Goal: Transaction & Acquisition: Purchase product/service

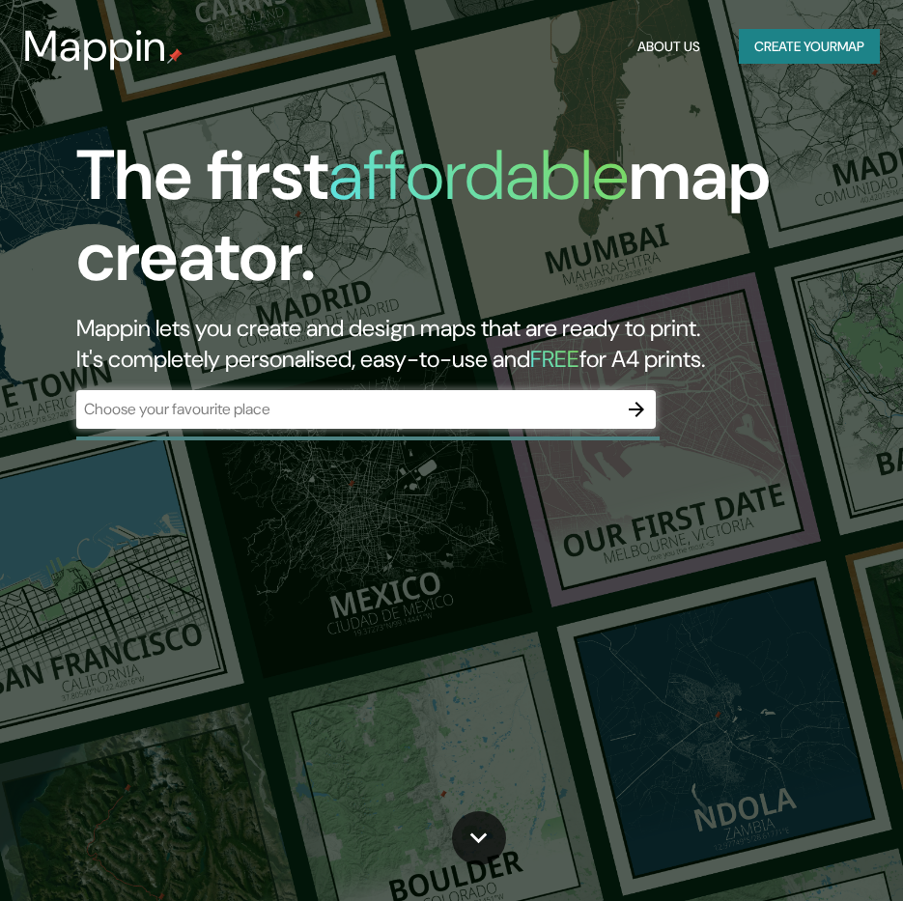
click at [526, 442] on div "The first affordable map creator. Mappin lets you create and design maps that a…" at bounding box center [437, 291] width 813 height 313
click at [525, 431] on div "​" at bounding box center [366, 411] width 580 height 43
click at [525, 428] on div "​" at bounding box center [366, 409] width 580 height 39
click at [389, 521] on div "The first affordable map creator. Mappin lets you create and design maps that a…" at bounding box center [451, 450] width 903 height 901
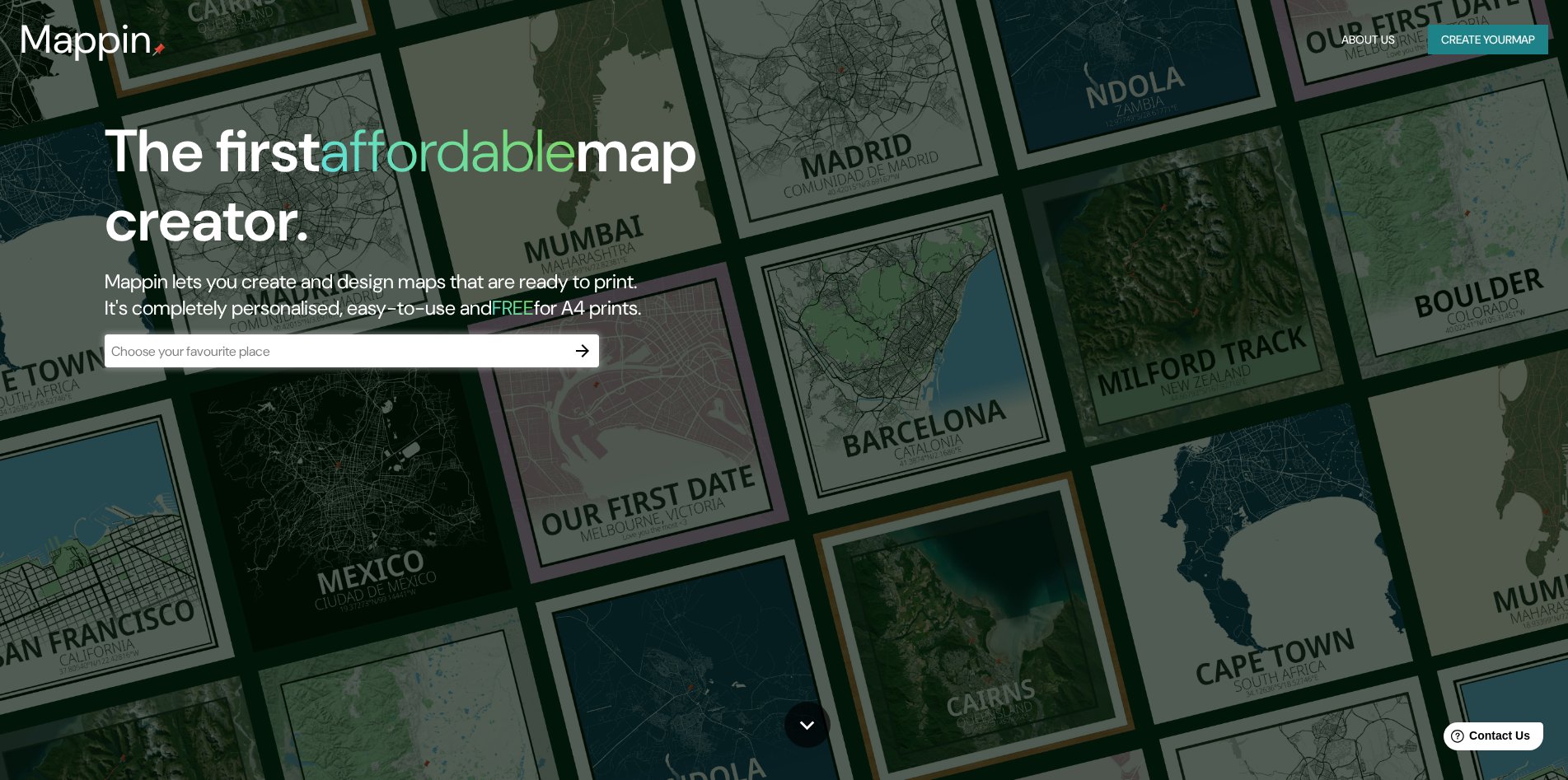
drag, startPoint x: 663, startPoint y: 315, endPoint x: 84, endPoint y: 161, distance: 599.1
click at [84, 161] on div "The first affordable map creator. Mappin lets you create and design maps that a…" at bounding box center [496, 250] width 940 height 267
click at [517, 365] on div "​" at bounding box center [352, 350] width 495 height 33
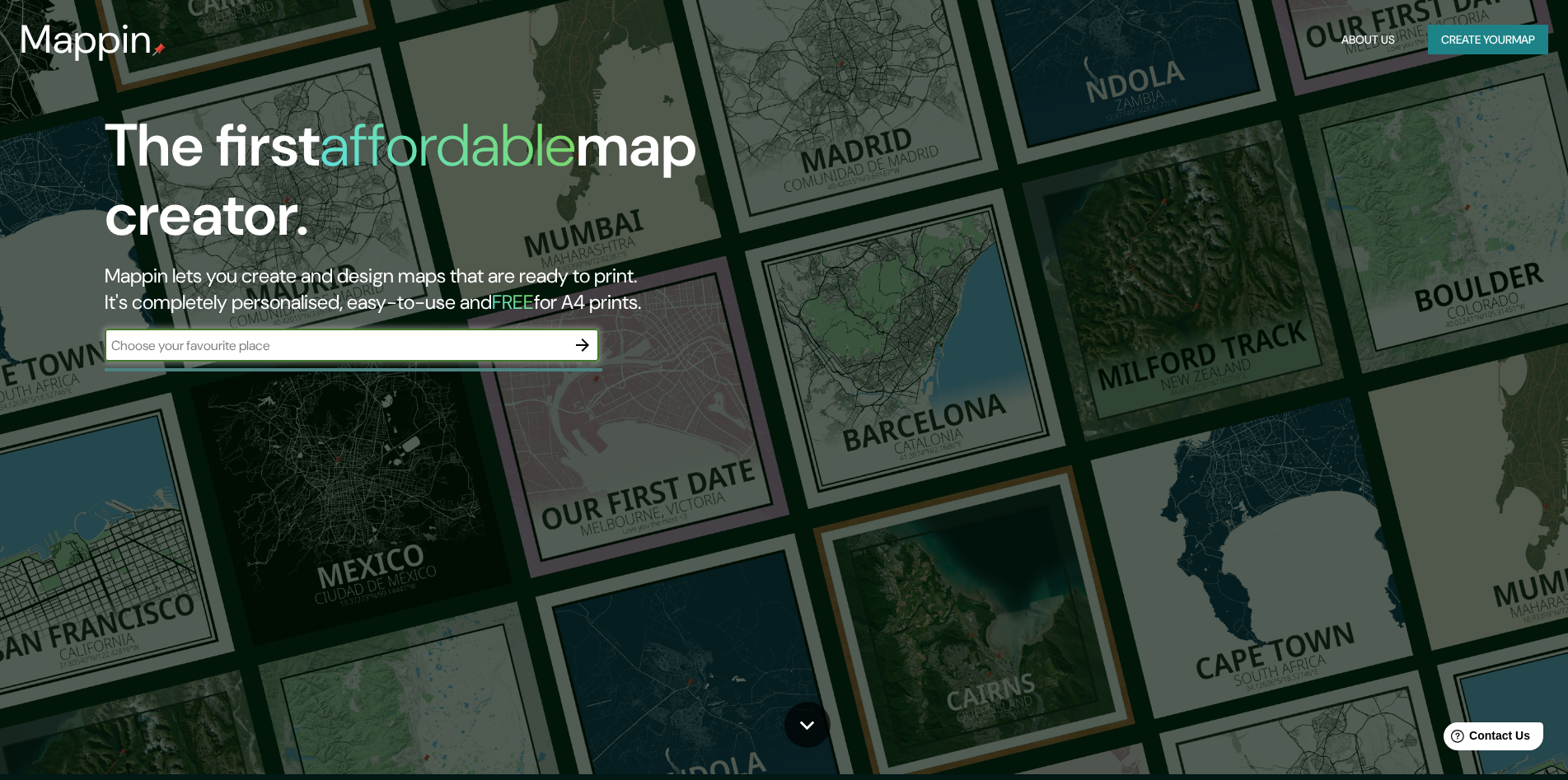
scroll to position [7, 0]
click at [539, 366] on div "The first affordable map creator. Mappin lets you create and design maps that a…" at bounding box center [496, 243] width 940 height 267
click at [539, 353] on input "text" at bounding box center [335, 344] width 461 height 19
type input "[GEOGRAPHIC_DATA]"
click at [584, 343] on icon "button" at bounding box center [581, 344] width 20 height 20
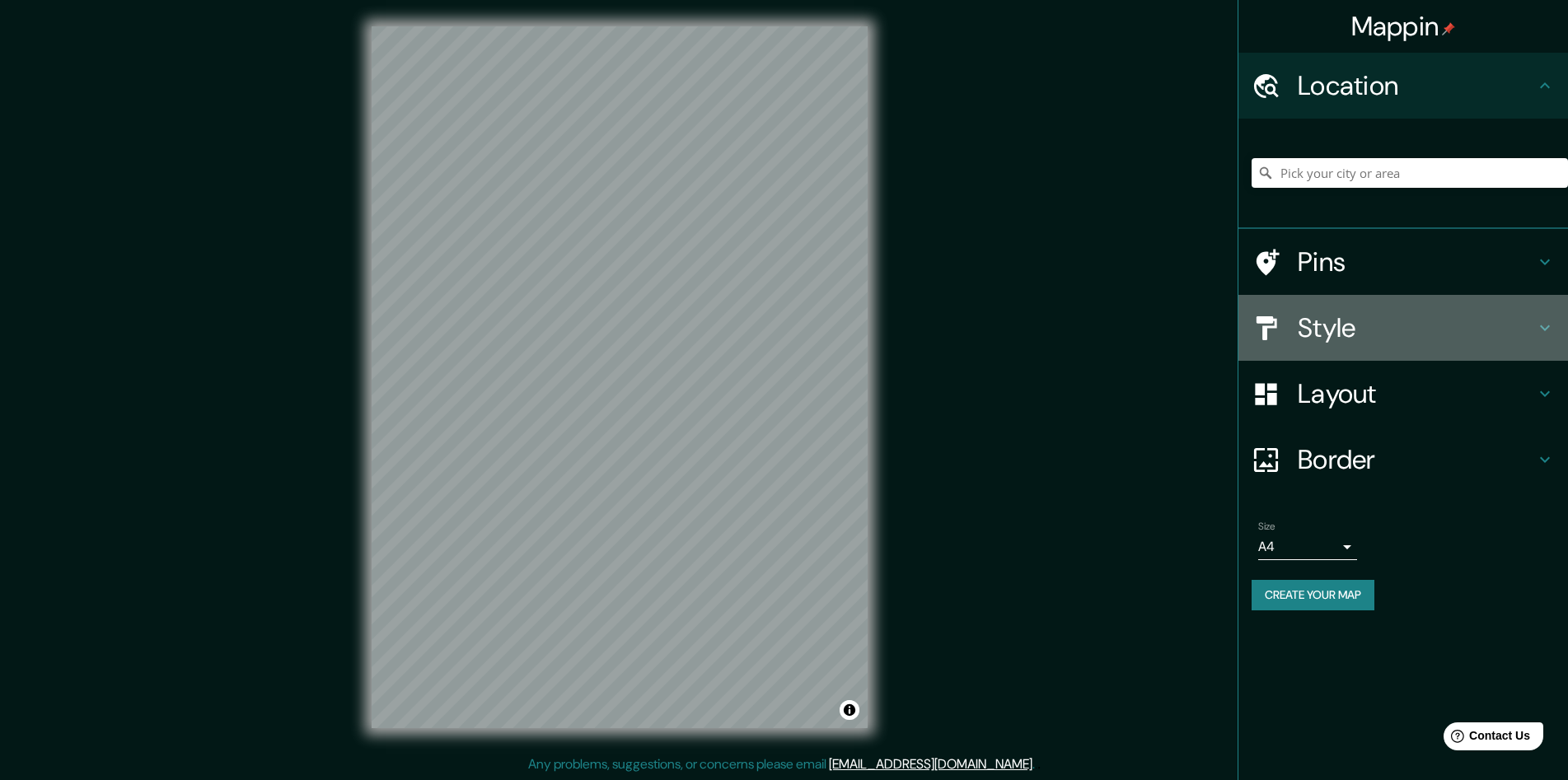
click at [782, 340] on h4 "Style" at bounding box center [1416, 327] width 237 height 33
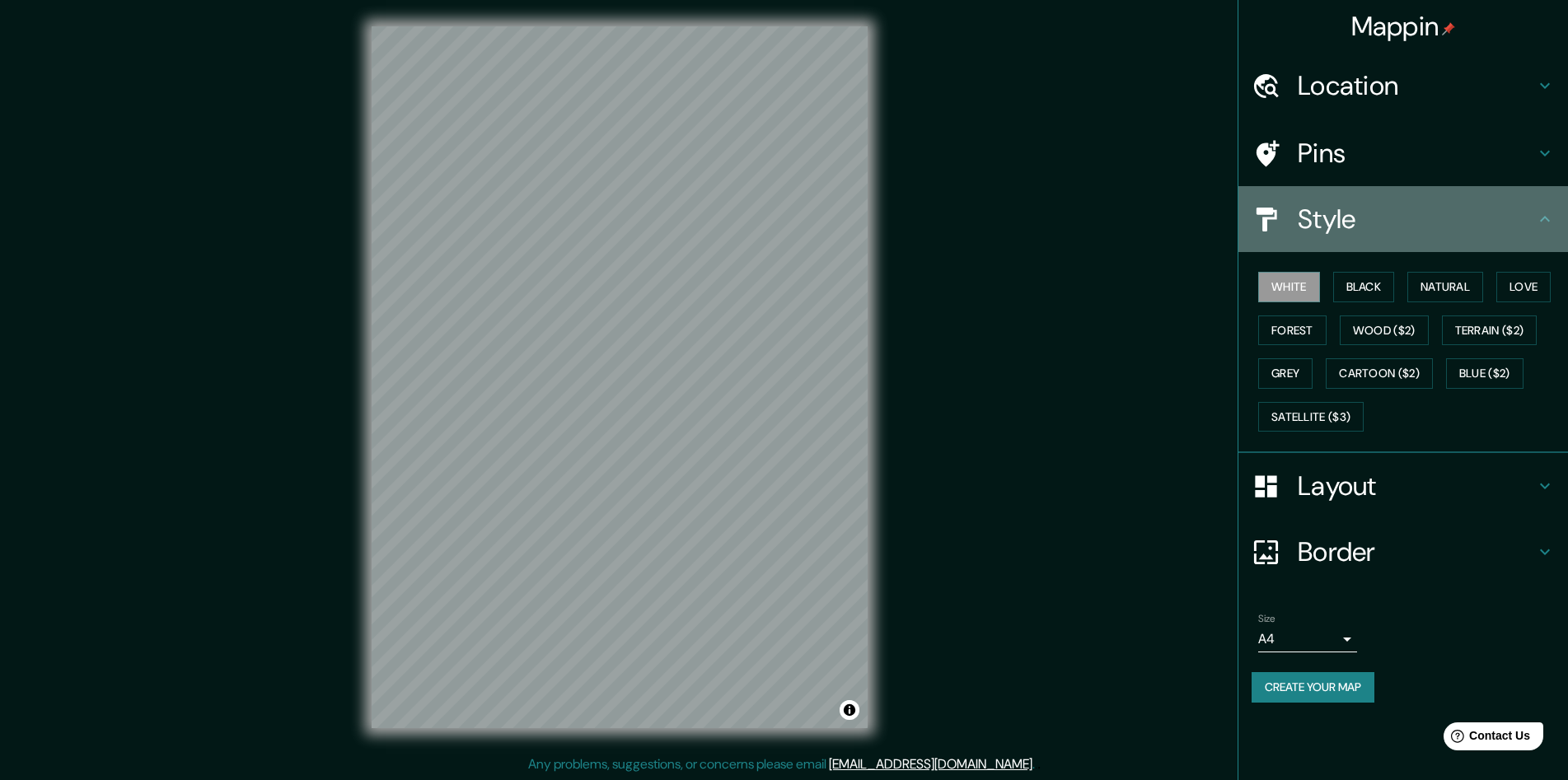
click at [782, 234] on h4 "Style" at bounding box center [1416, 219] width 237 height 33
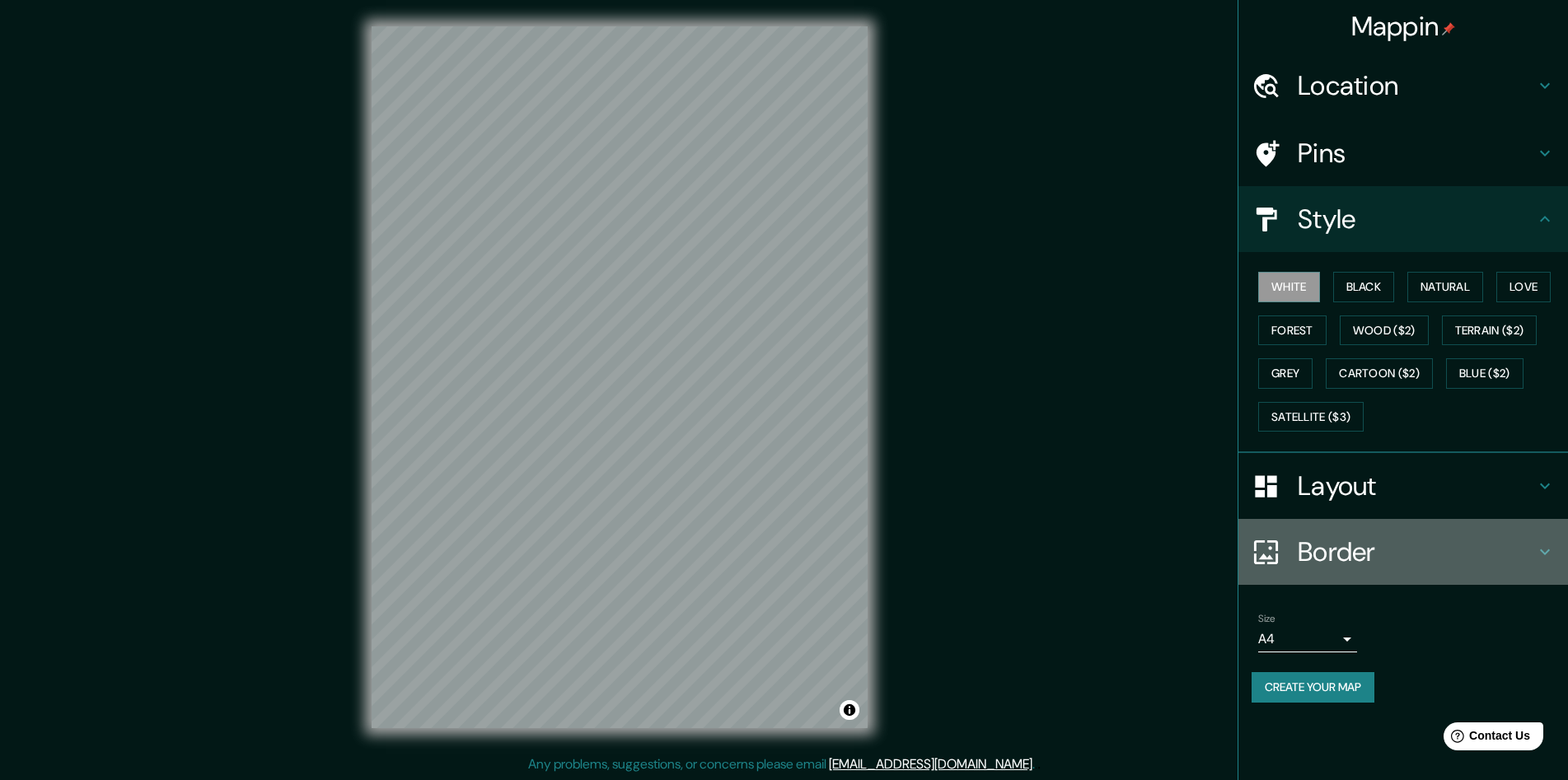
click at [782, 542] on h4 "Border" at bounding box center [1416, 552] width 237 height 33
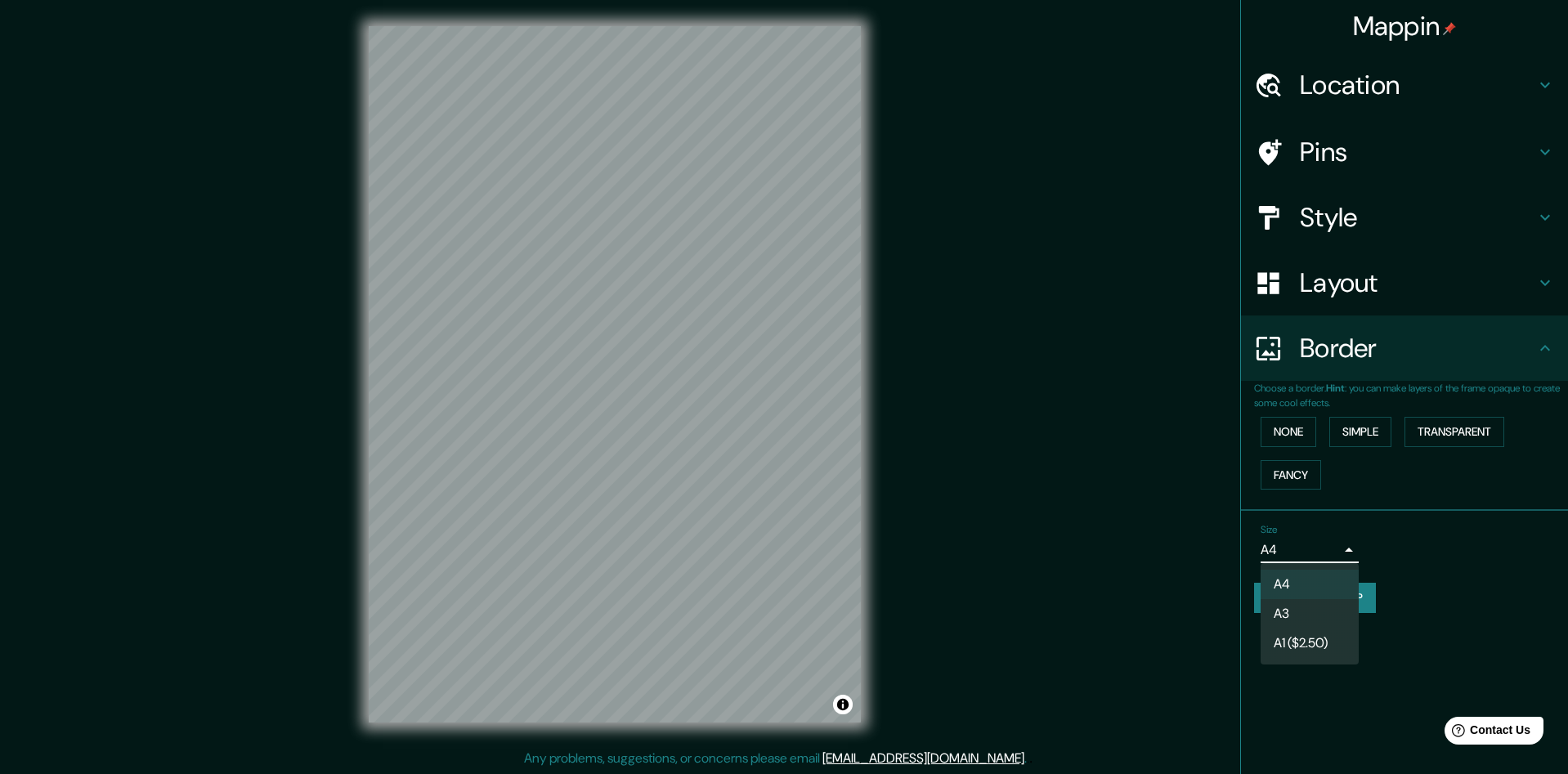
click at [776, 552] on body "Mappin Location Pins Style Layout Border Choose a border. Hint : you can make l…" at bounding box center [784, 387] width 1568 height 774
click at [776, 577] on div at bounding box center [784, 387] width 1568 height 774
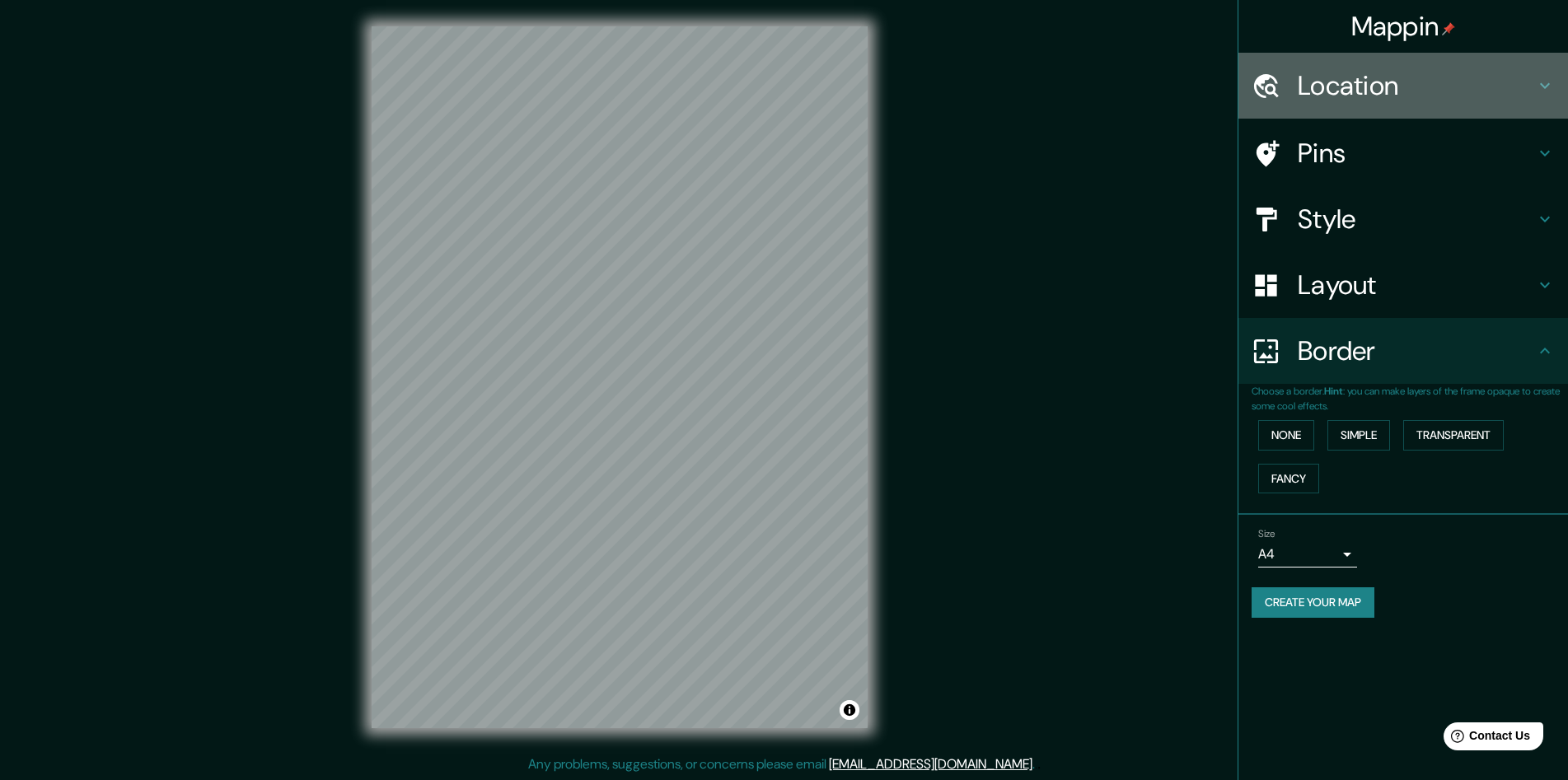
click at [782, 96] on h4 "Location" at bounding box center [1416, 85] width 237 height 33
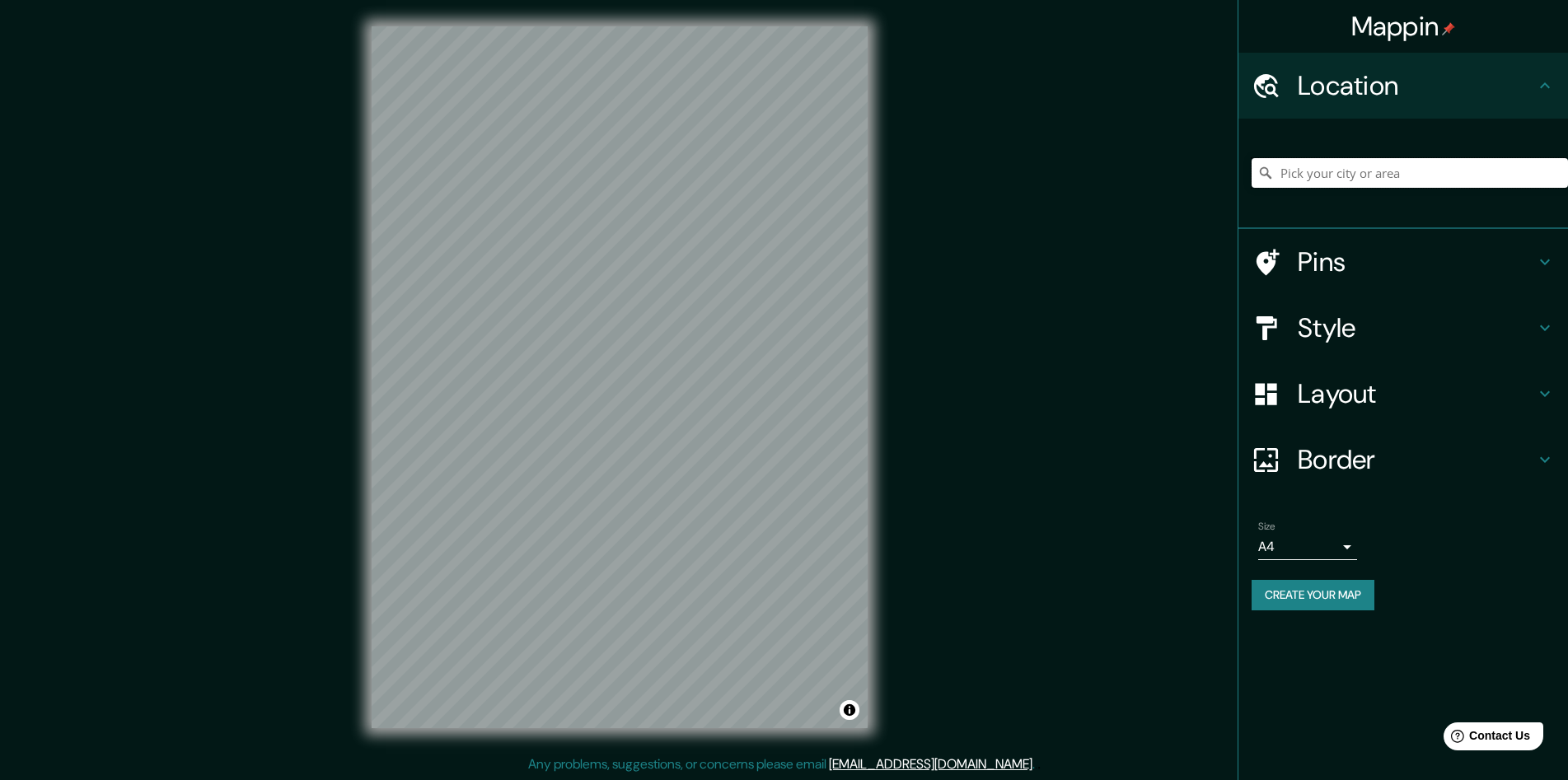
click at [782, 170] on input "Pick your city or area" at bounding box center [1409, 173] width 316 height 30
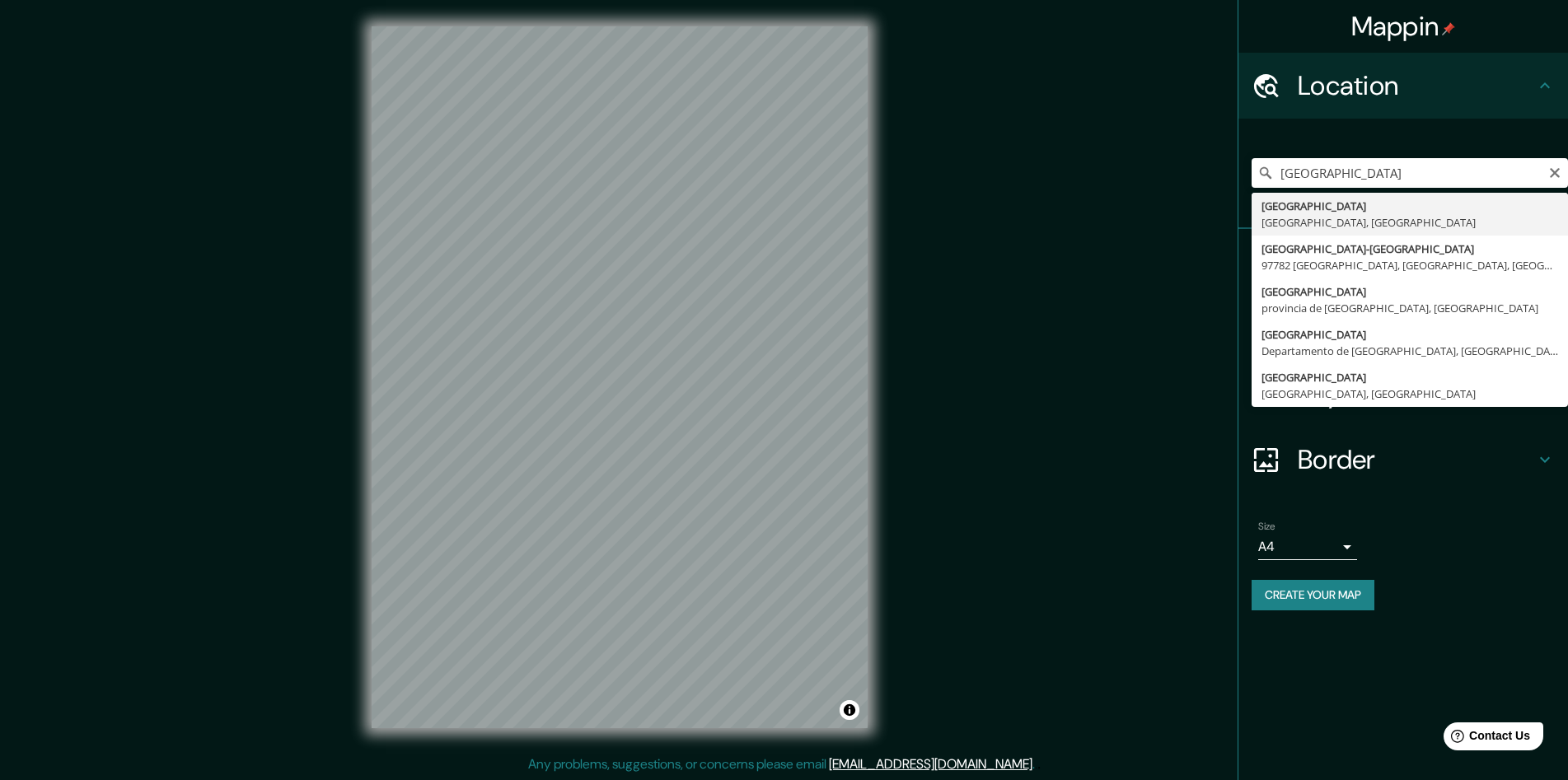
type input "[GEOGRAPHIC_DATA], [GEOGRAPHIC_DATA], [GEOGRAPHIC_DATA]"
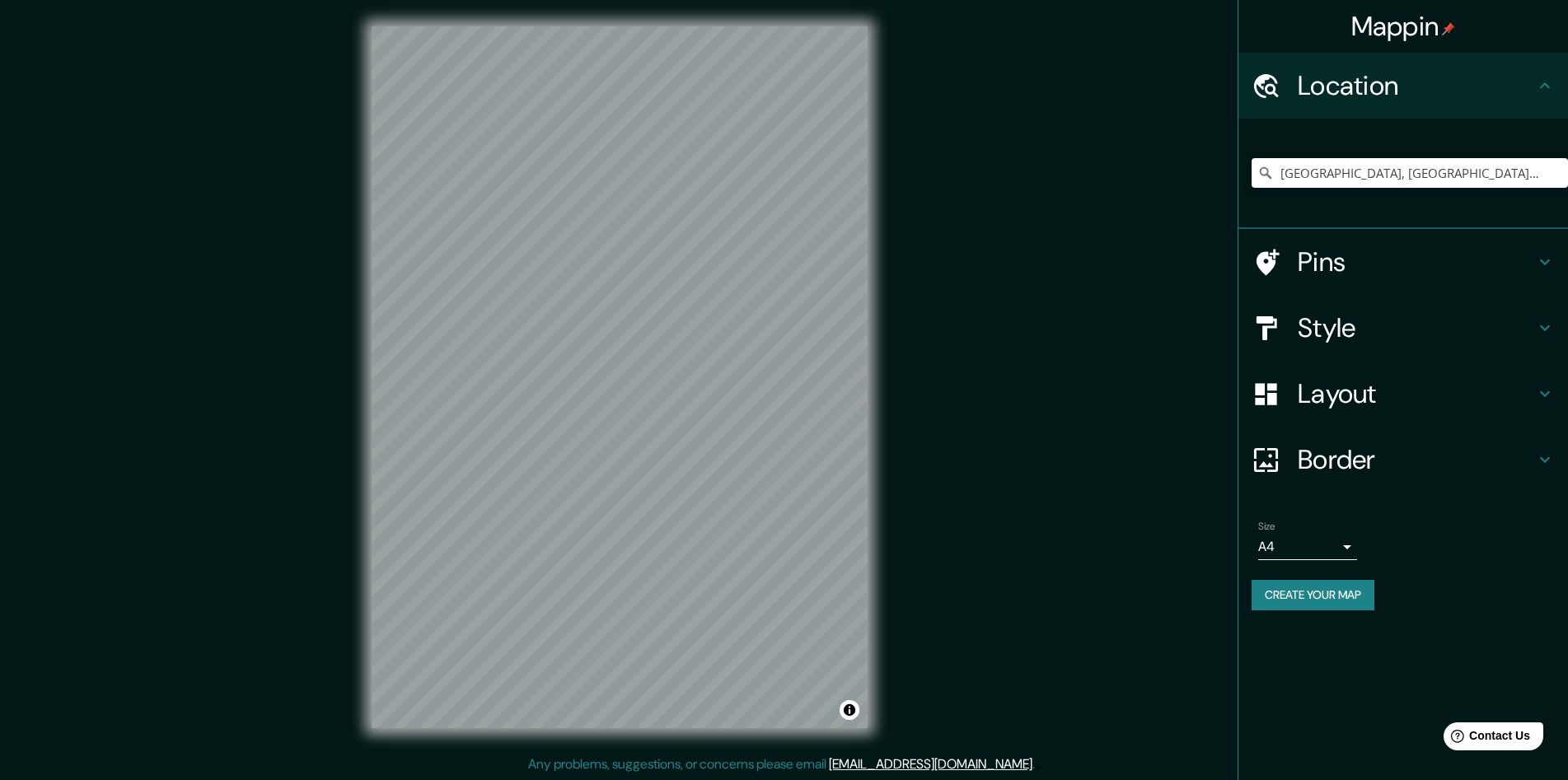
click at [679, 0] on html "Mappin Location [GEOGRAPHIC_DATA], [GEOGRAPHIC_DATA], [GEOGRAPHIC_DATA] Pins St…" at bounding box center [784, 390] width 1568 height 780
click at [630, 767] on html "Mappin Location [GEOGRAPHIC_DATA], [GEOGRAPHIC_DATA], [GEOGRAPHIC_DATA] Pins St…" at bounding box center [784, 390] width 1568 height 780
click at [270, 267] on div "Mappin Location [GEOGRAPHIC_DATA], [GEOGRAPHIC_DATA], [GEOGRAPHIC_DATA] Pins St…" at bounding box center [784, 390] width 1568 height 781
click at [566, 232] on div "Mappin Location [GEOGRAPHIC_DATA], [GEOGRAPHIC_DATA], [GEOGRAPHIC_DATA] Pins St…" at bounding box center [784, 390] width 1568 height 781
drag, startPoint x: 270, startPoint y: 267, endPoint x: 356, endPoint y: 388, distance: 148.4
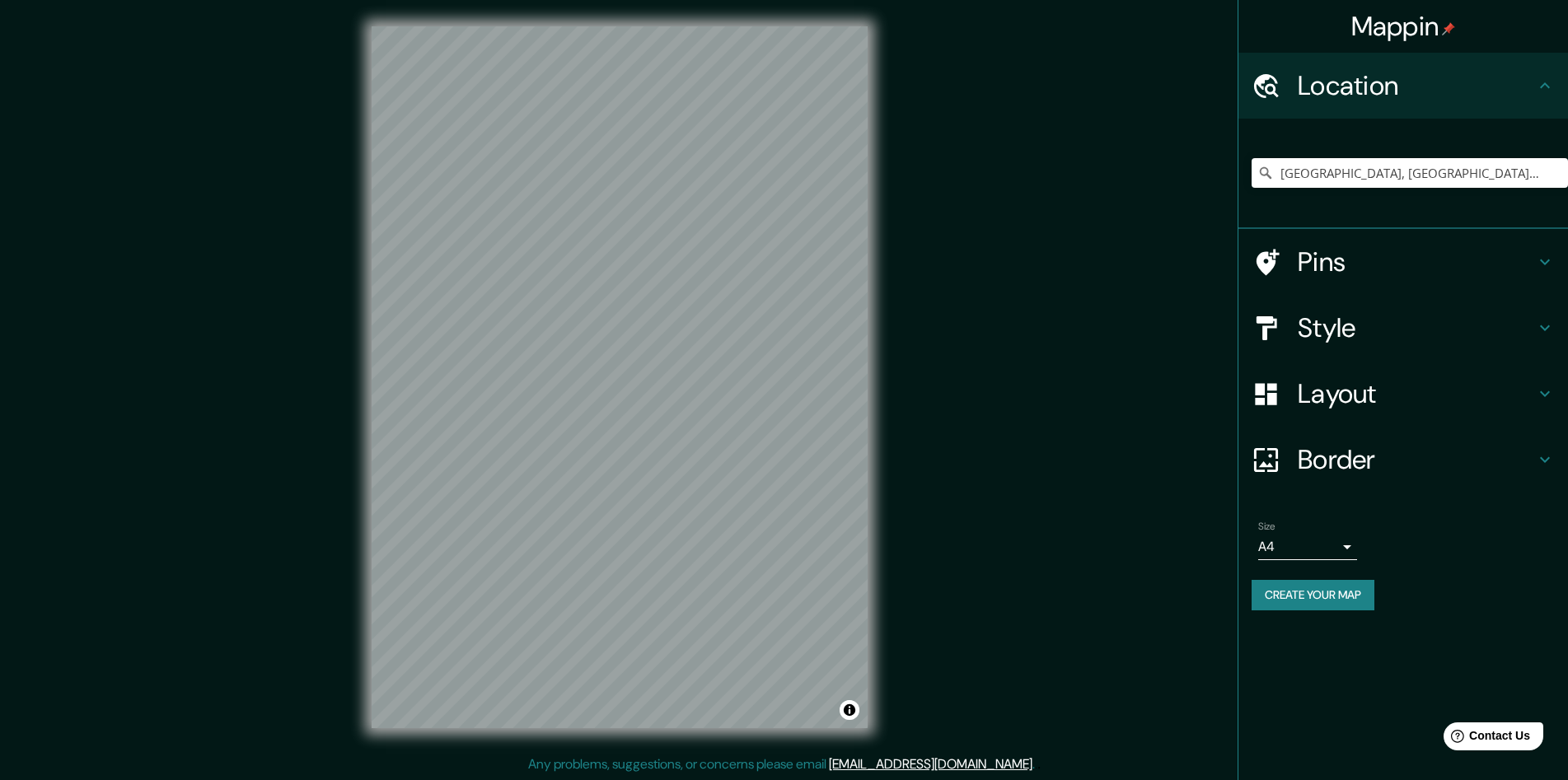
click at [356, 388] on div "© Mapbox © OpenStreetMap Improve this map" at bounding box center [619, 377] width 548 height 754
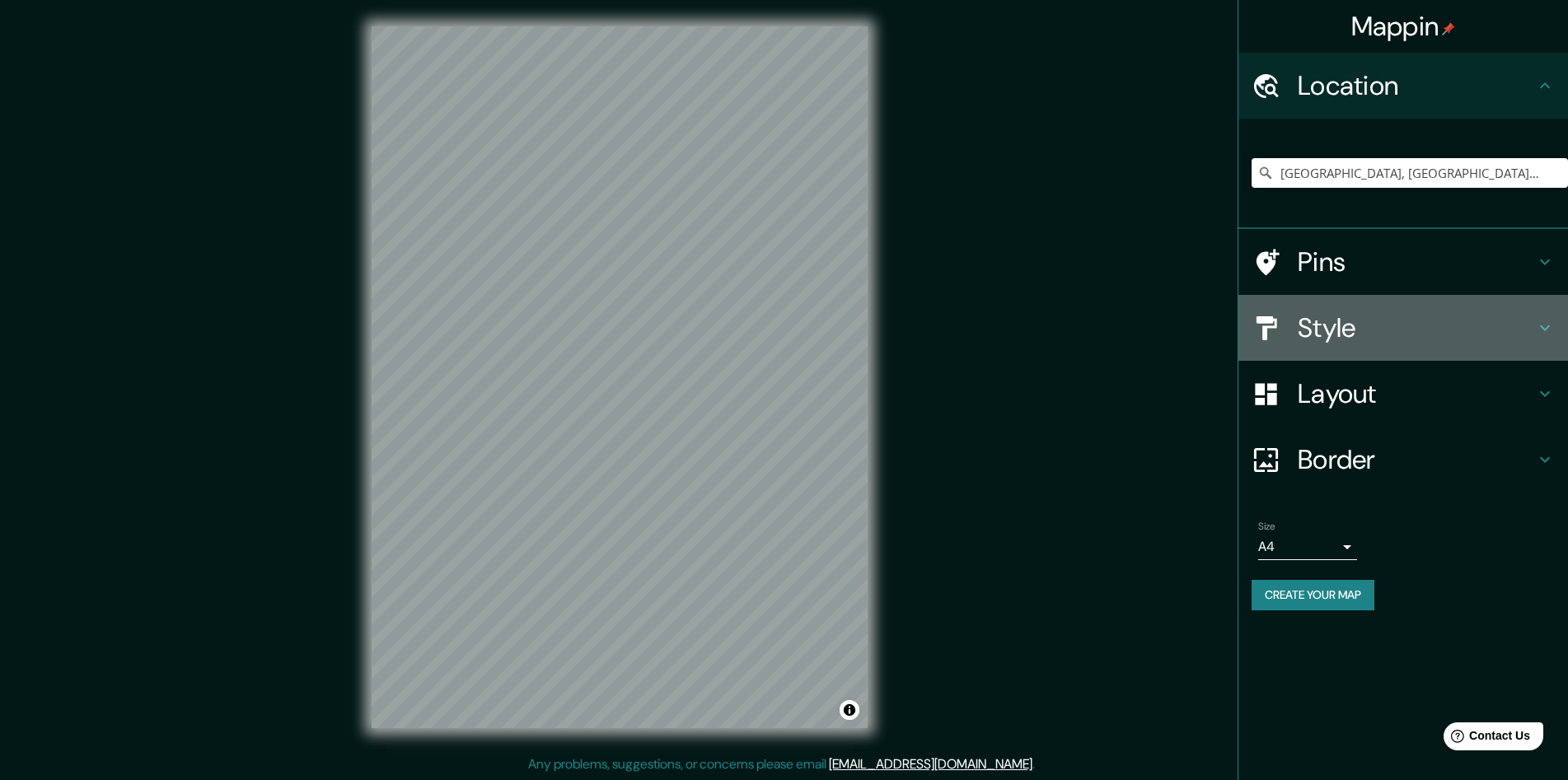
click at [782, 321] on h4 "Style" at bounding box center [1416, 327] width 237 height 33
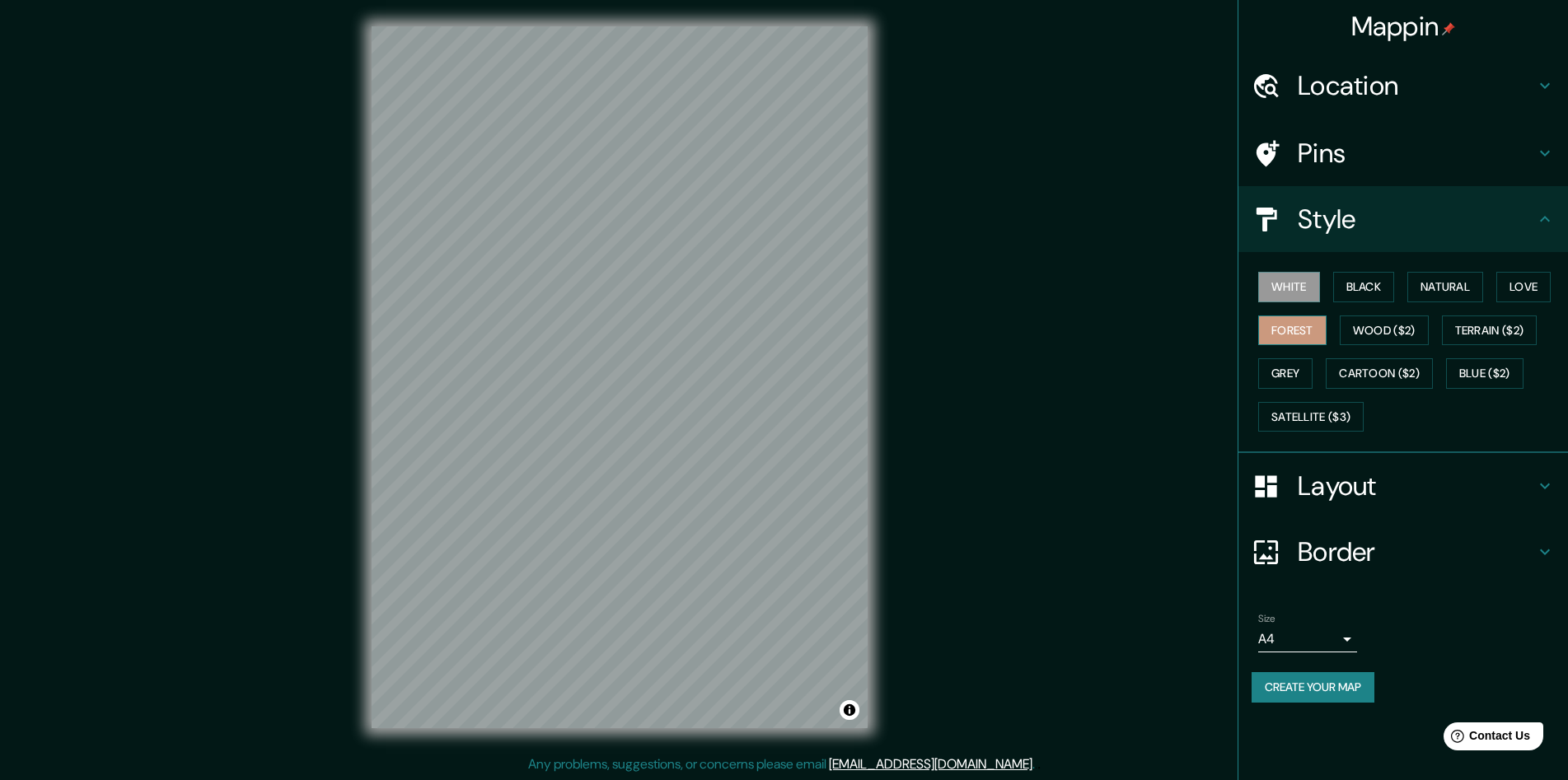
click at [782, 327] on button "Forest" at bounding box center [1292, 331] width 68 height 31
click at [782, 290] on button "Black" at bounding box center [1363, 287] width 61 height 31
click at [782, 288] on button "Natural" at bounding box center [1444, 287] width 76 height 31
click at [782, 289] on button "Love" at bounding box center [1524, 287] width 55 height 31
click at [782, 285] on button "Natural" at bounding box center [1444, 287] width 76 height 31
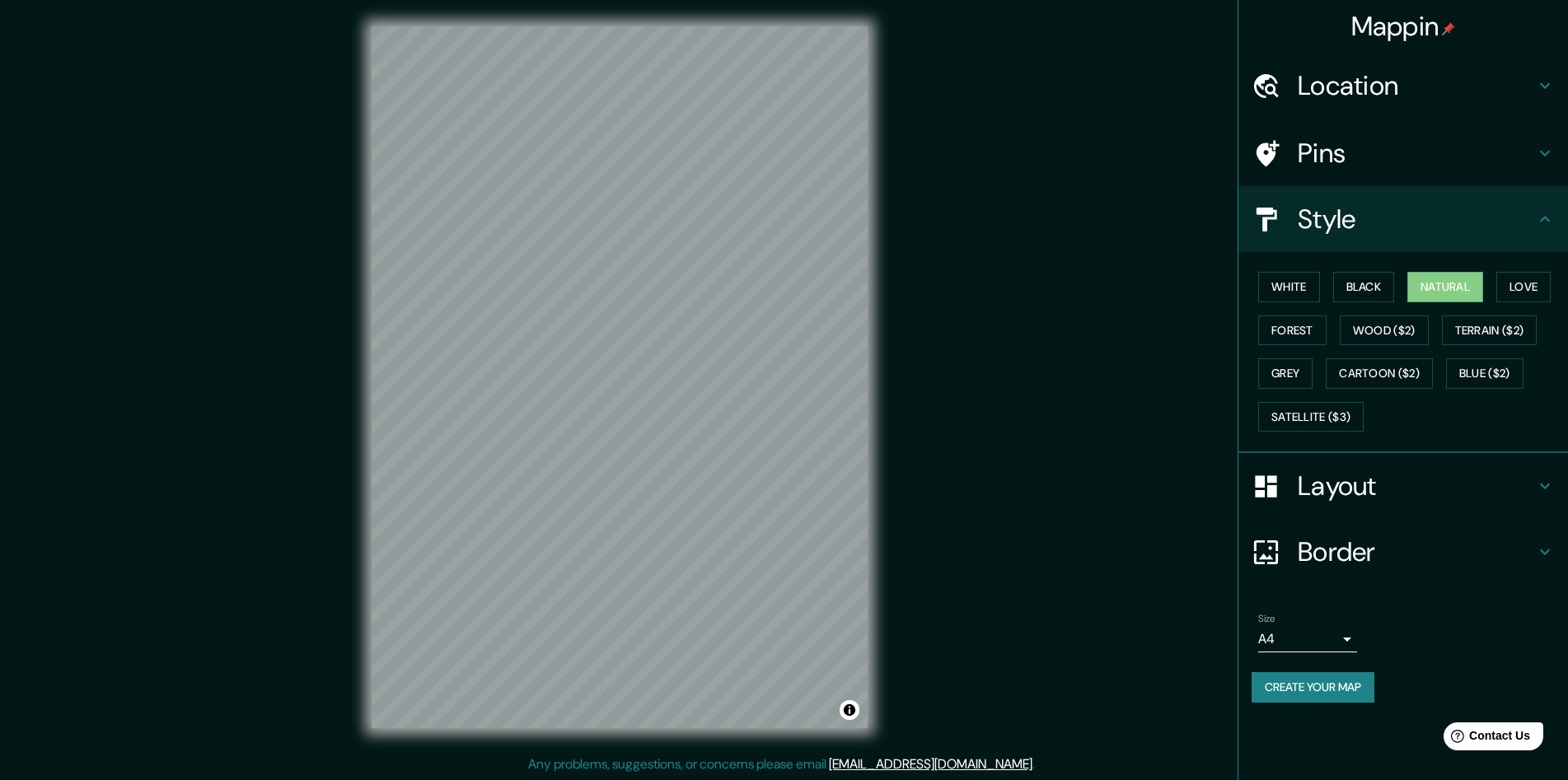
click at [782, 142] on h4 "Pins" at bounding box center [1416, 153] width 237 height 33
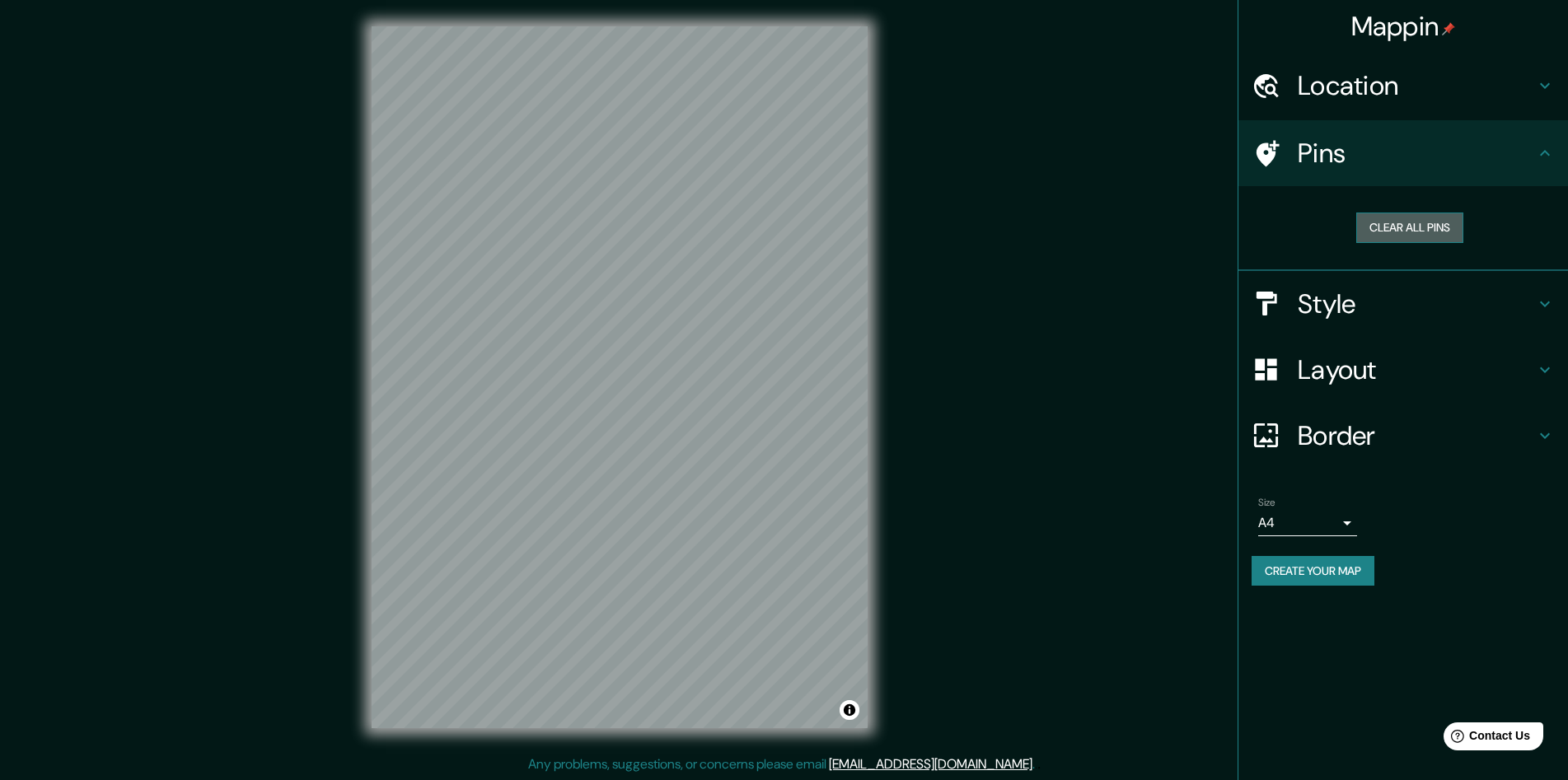
click at [782, 229] on button "Clear all pins" at bounding box center [1409, 228] width 107 height 31
click at [782, 234] on button "Clear all pins" at bounding box center [1409, 228] width 107 height 31
click at [782, 568] on button "Create your map" at bounding box center [1313, 571] width 123 height 31
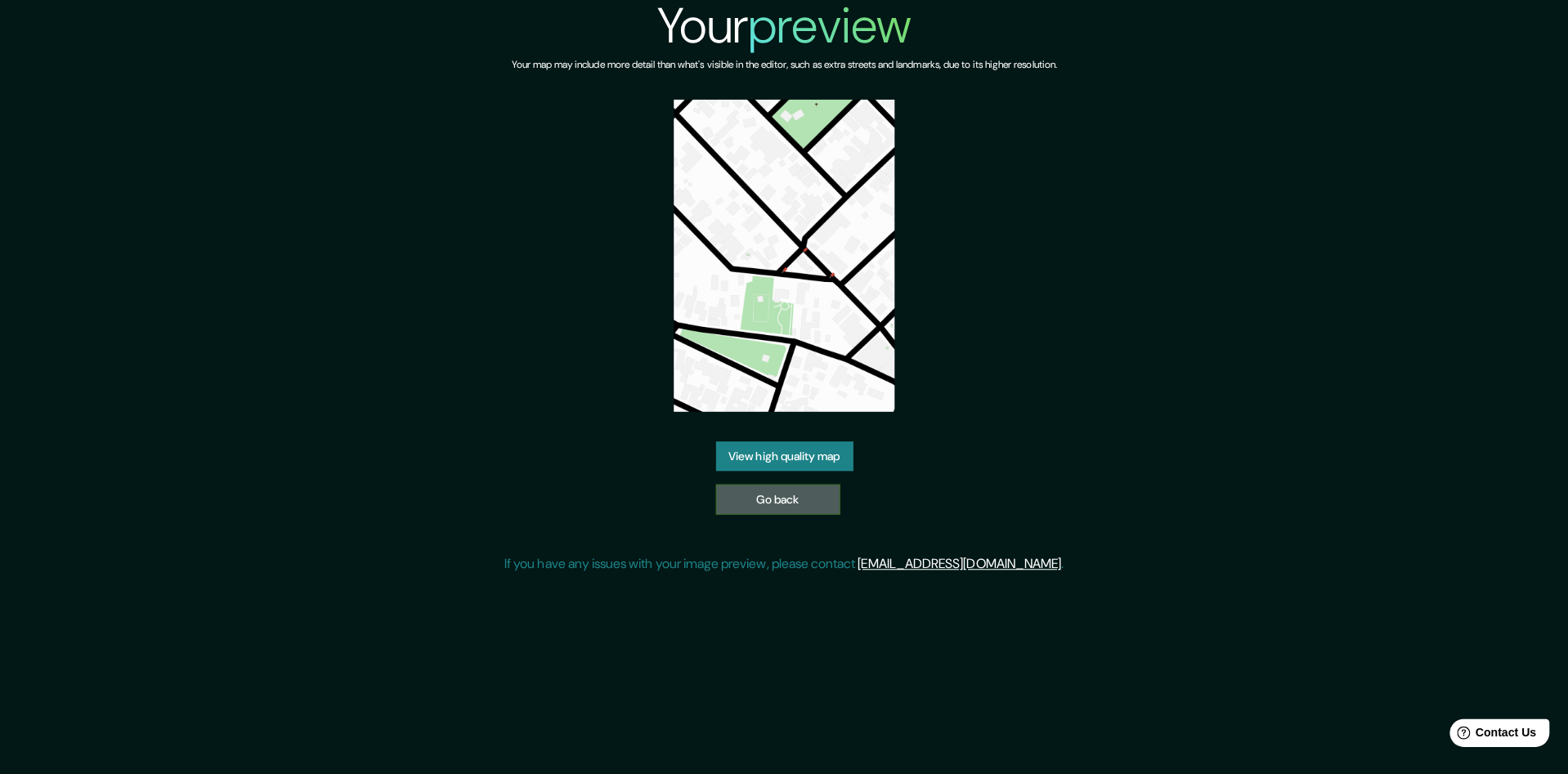
click at [811, 499] on link "Go back" at bounding box center [778, 499] width 124 height 30
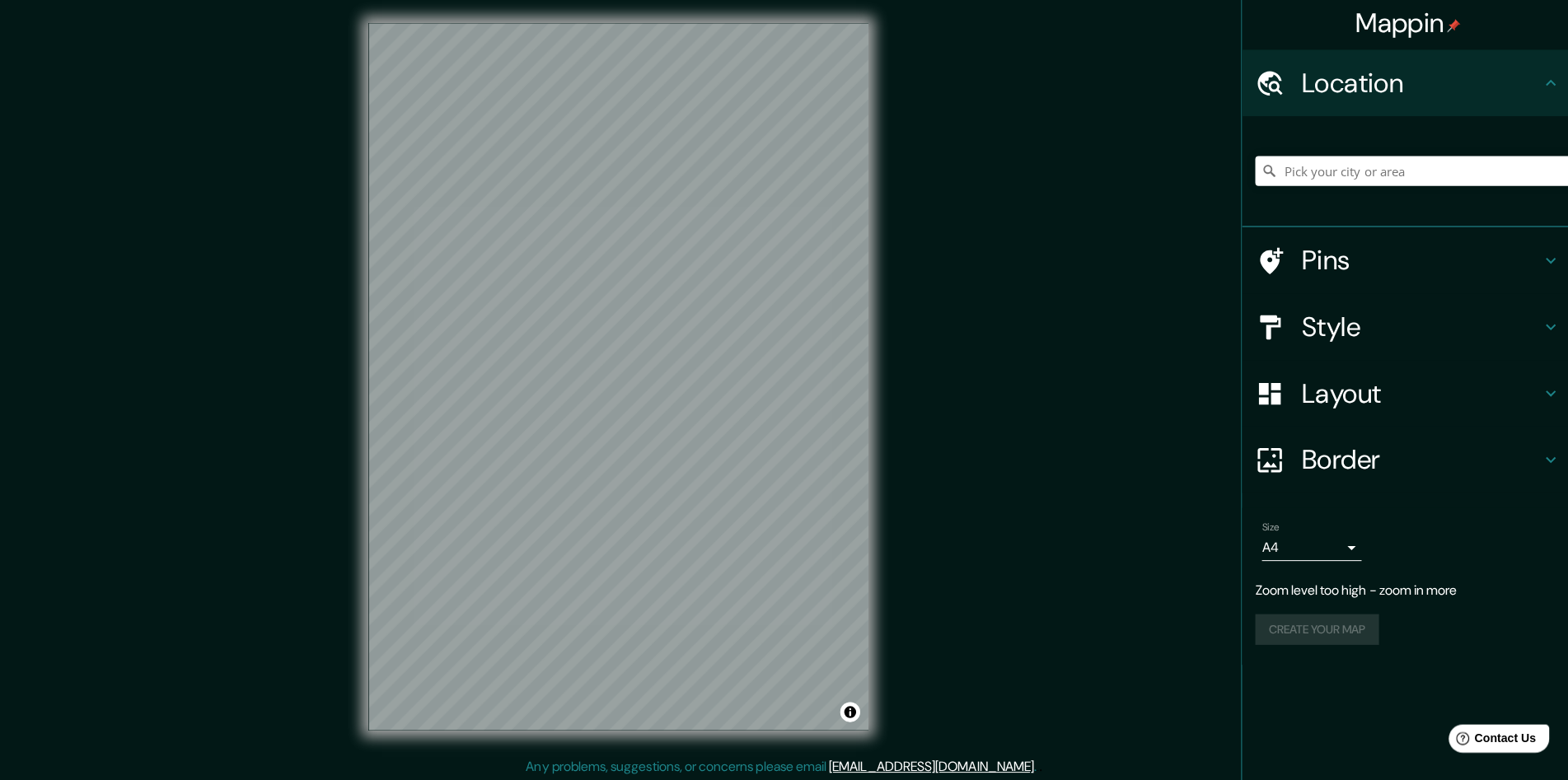
click at [1025, 403] on div "Mappin Location Pins Style Layout Border Choose a border. Hint : you can make l…" at bounding box center [784, 390] width 1568 height 781
click at [893, 416] on div "Mappin Location Pins Style Layout Border Choose a border. Hint : you can make l…" at bounding box center [784, 390] width 1568 height 781
click at [882, 364] on div "© Mapbox © OpenStreetMap Improve this map" at bounding box center [619, 377] width 548 height 754
click at [879, 442] on div "© Mapbox © OpenStreetMap Improve this map" at bounding box center [619, 377] width 548 height 754
click at [1368, 324] on h4 "Style" at bounding box center [1416, 327] width 237 height 33
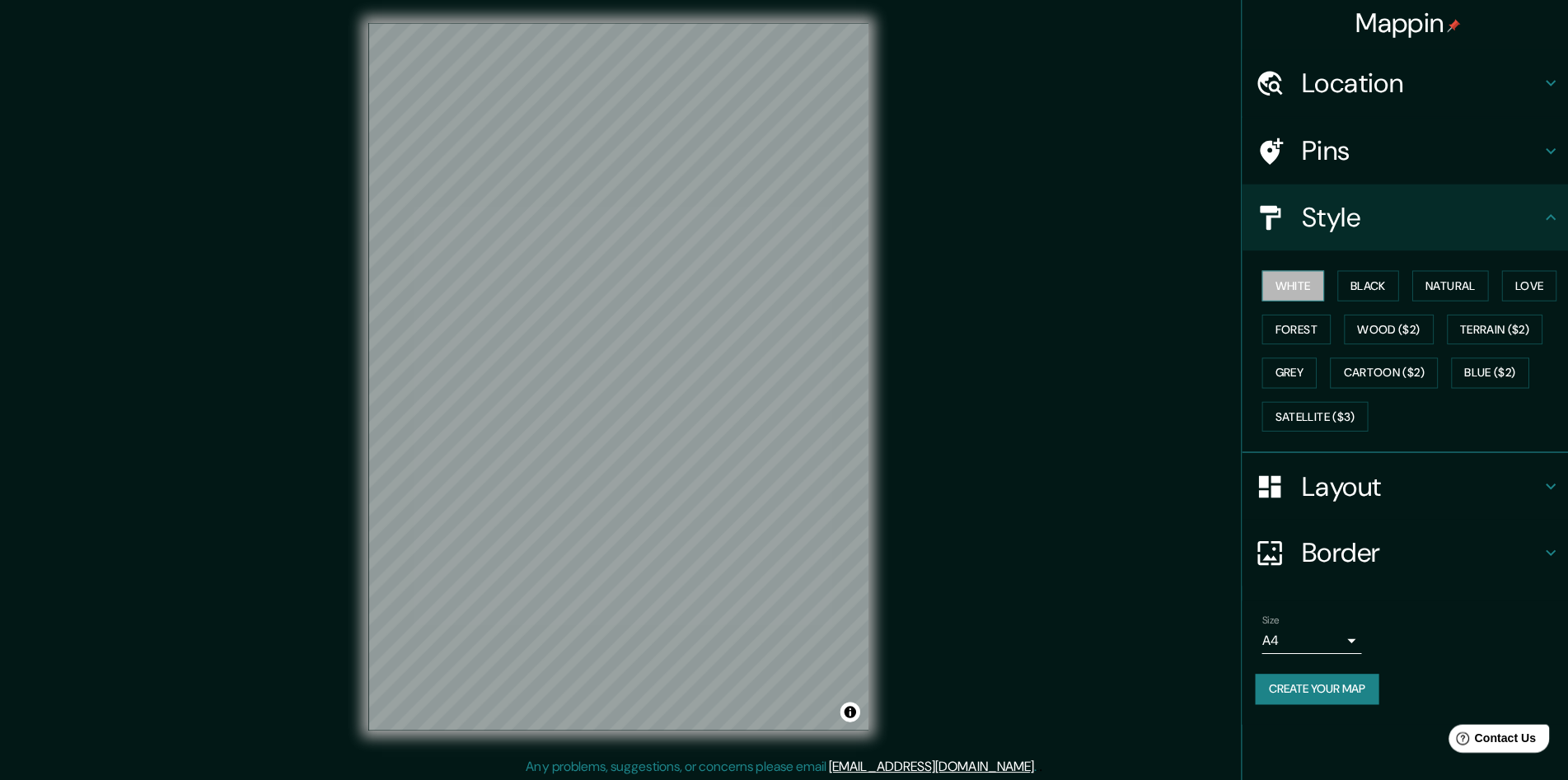
click at [1304, 284] on button "White" at bounding box center [1288, 287] width 61 height 31
click at [1310, 330] on button "Forest" at bounding box center [1292, 331] width 68 height 31
click at [1380, 284] on button "Black" at bounding box center [1363, 287] width 61 height 31
click at [1461, 294] on button "Natural" at bounding box center [1444, 287] width 76 height 31
click at [1499, 294] on button "Love" at bounding box center [1524, 287] width 55 height 31
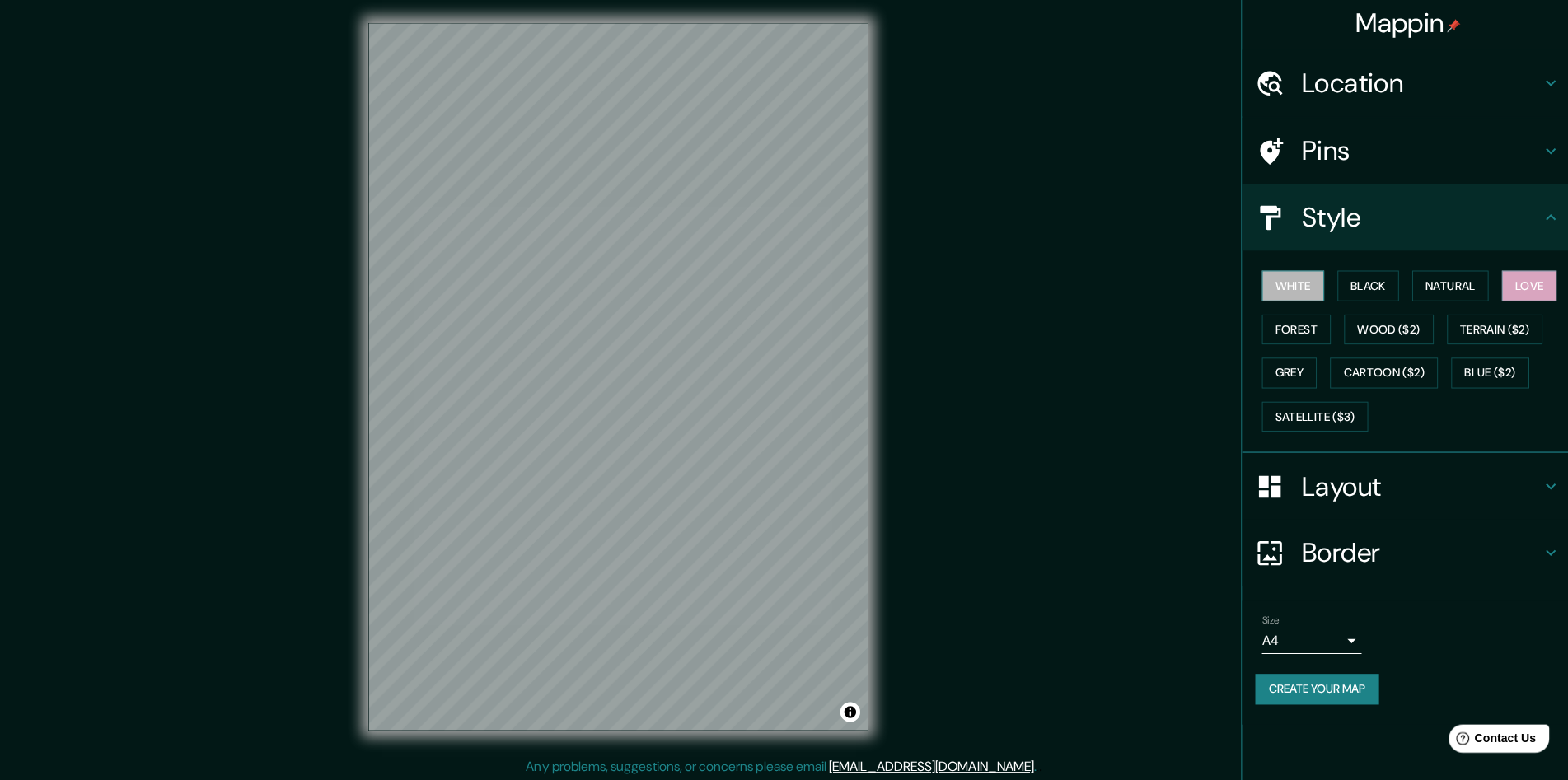
click at [1295, 278] on button "White" at bounding box center [1288, 287] width 61 height 31
click at [1283, 369] on button "Grey" at bounding box center [1285, 373] width 55 height 31
click at [1301, 286] on button "White" at bounding box center [1288, 287] width 61 height 31
click at [1345, 551] on h4 "Border" at bounding box center [1416, 552] width 237 height 33
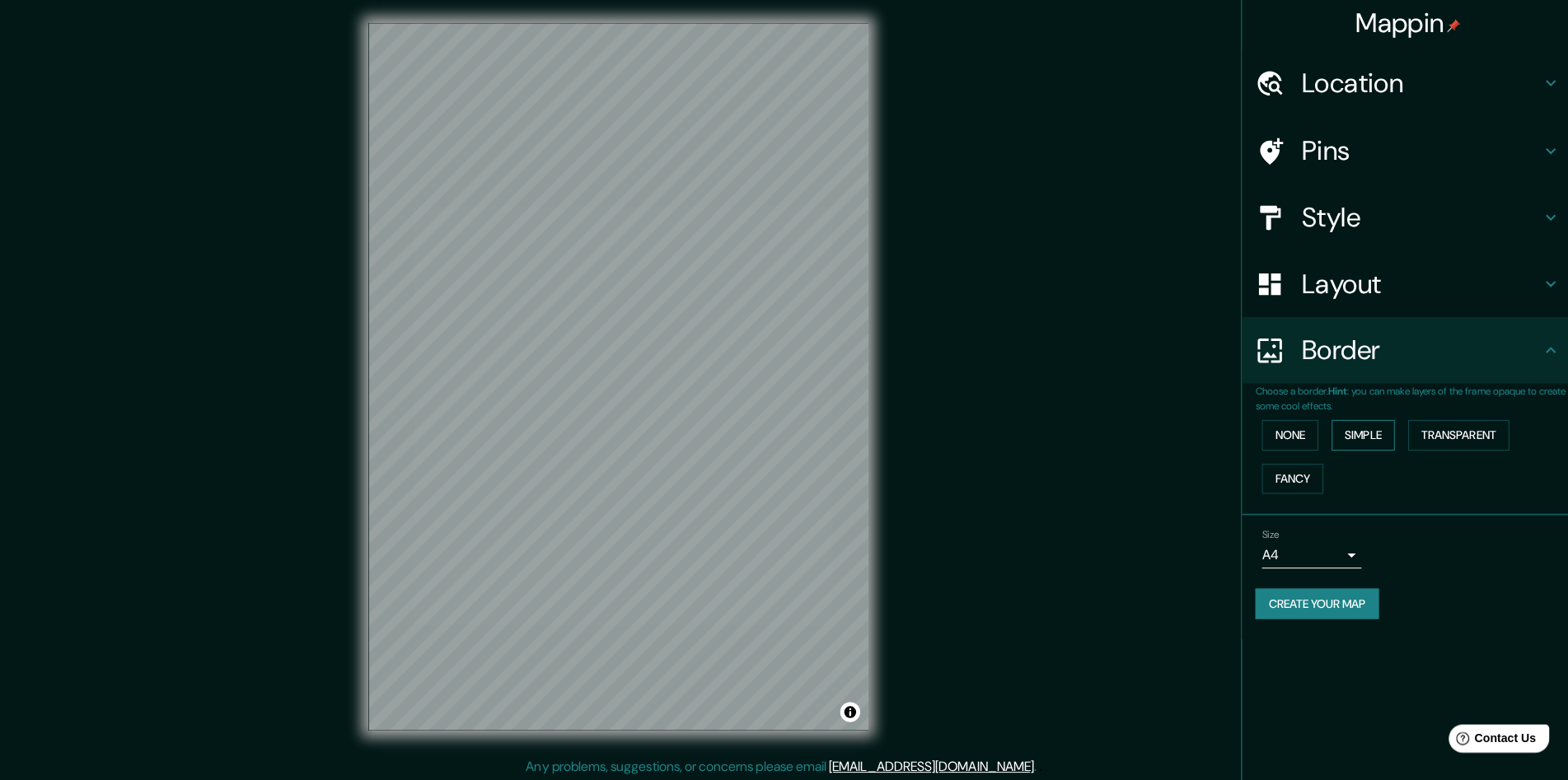
click at [1357, 436] on button "Simple" at bounding box center [1357, 436] width 62 height 31
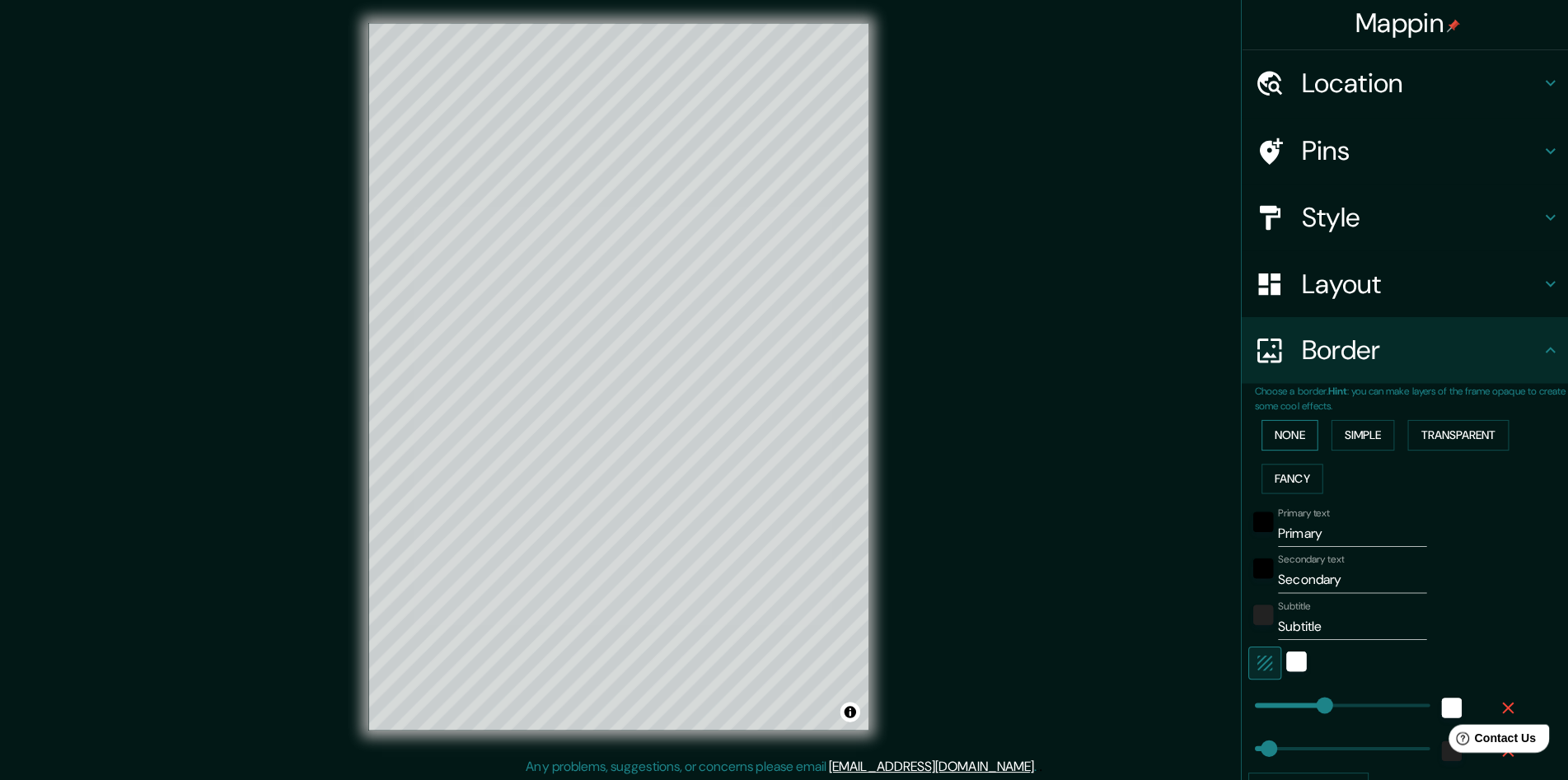
click at [1293, 434] on button "None" at bounding box center [1286, 436] width 56 height 31
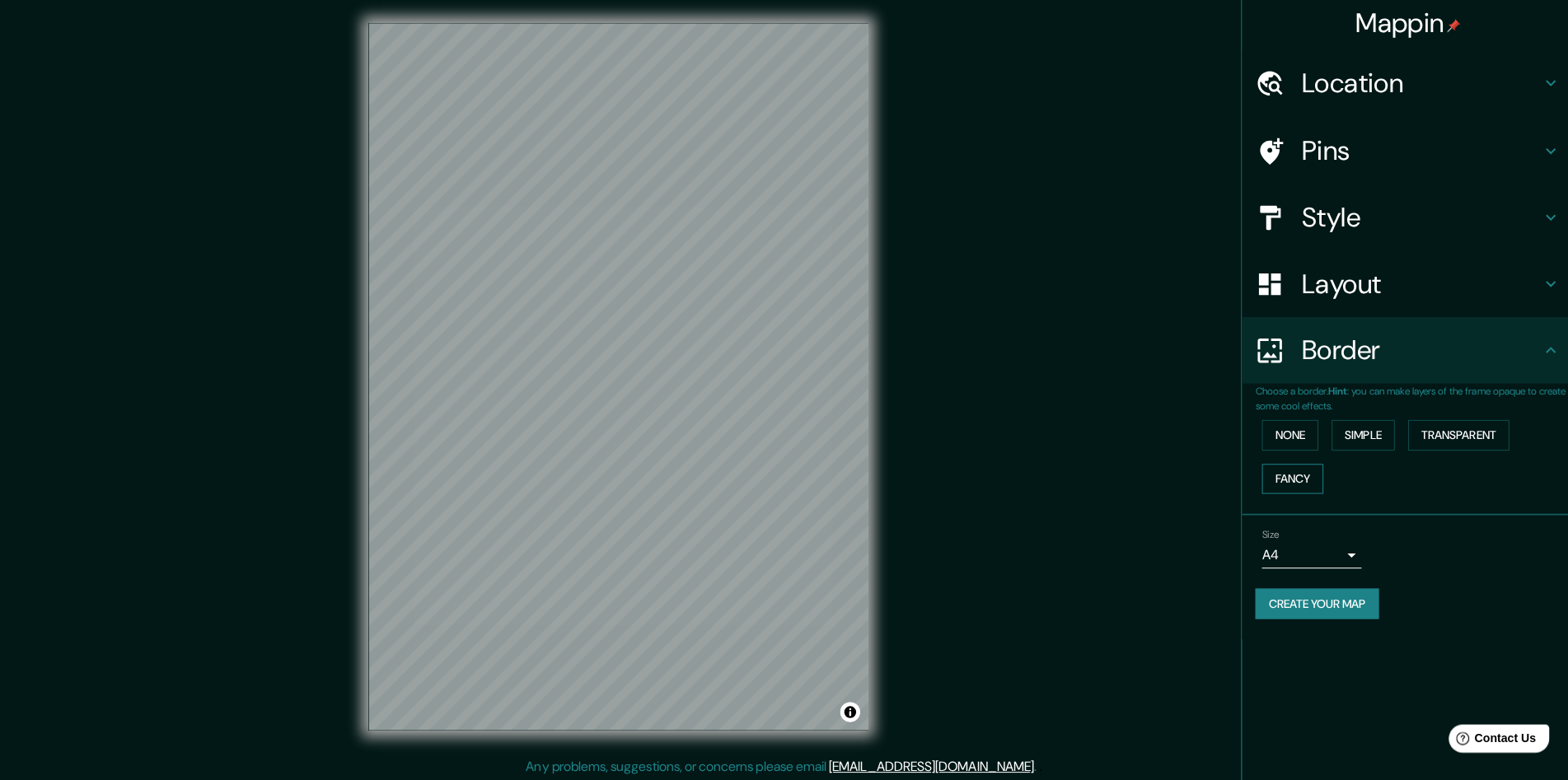
click at [1293, 469] on button "Fancy" at bounding box center [1287, 479] width 61 height 31
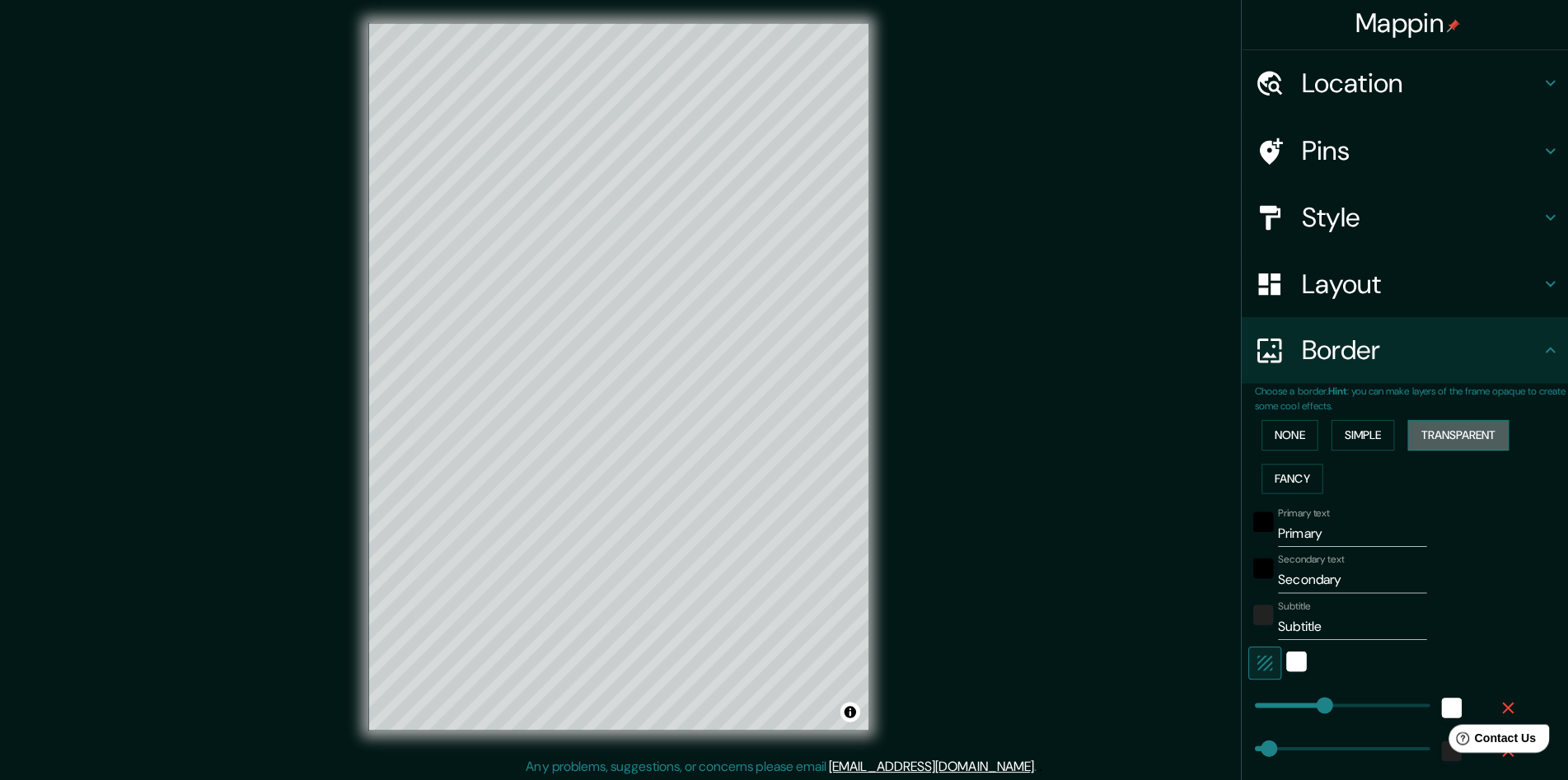
click at [1404, 425] on button "Transparent" at bounding box center [1453, 436] width 101 height 31
click at [1368, 430] on button "Simple" at bounding box center [1357, 436] width 62 height 31
click at [1302, 424] on button "None" at bounding box center [1286, 436] width 56 height 31
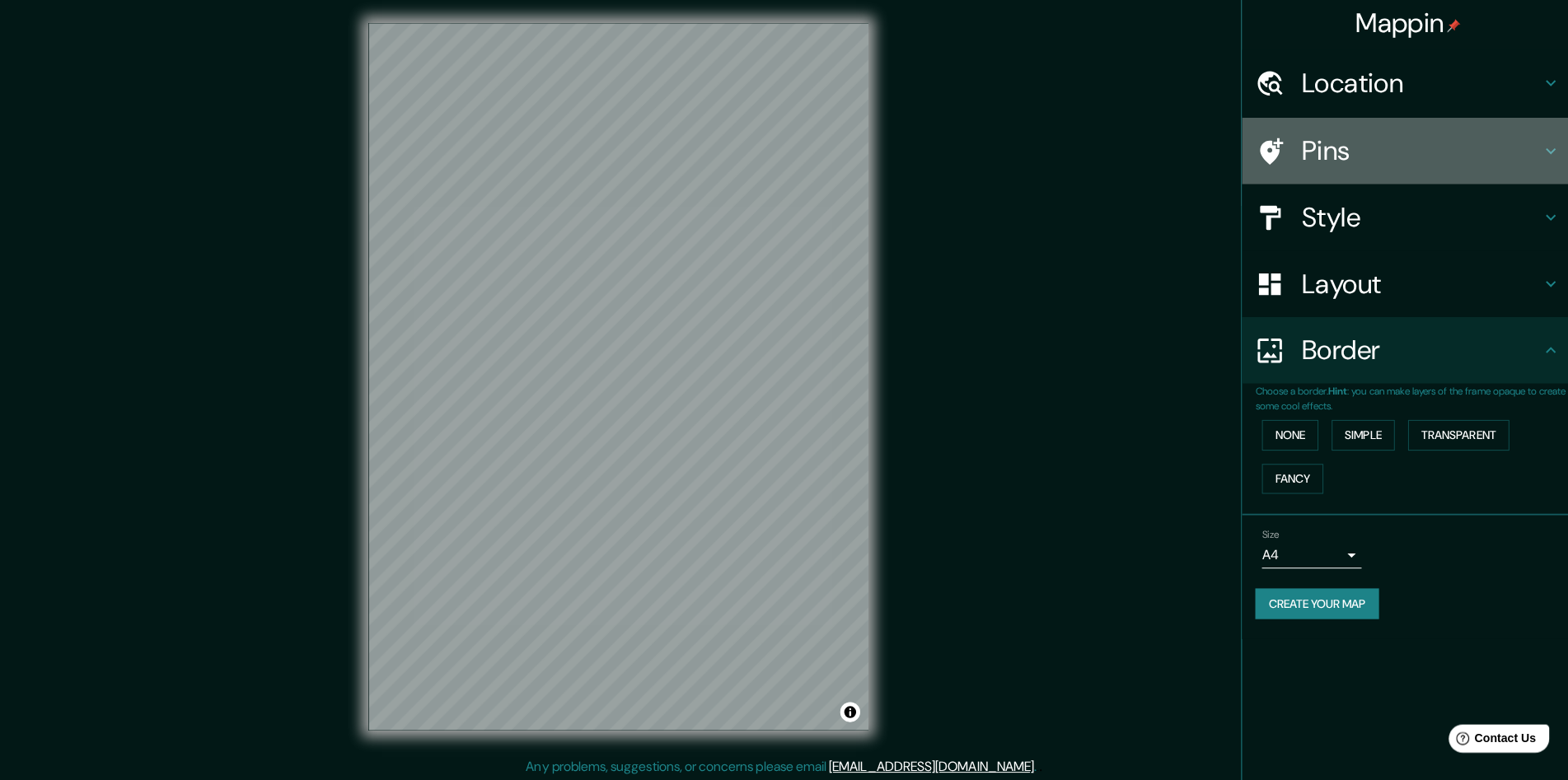
click at [1362, 161] on h4 "Pins" at bounding box center [1416, 153] width 237 height 33
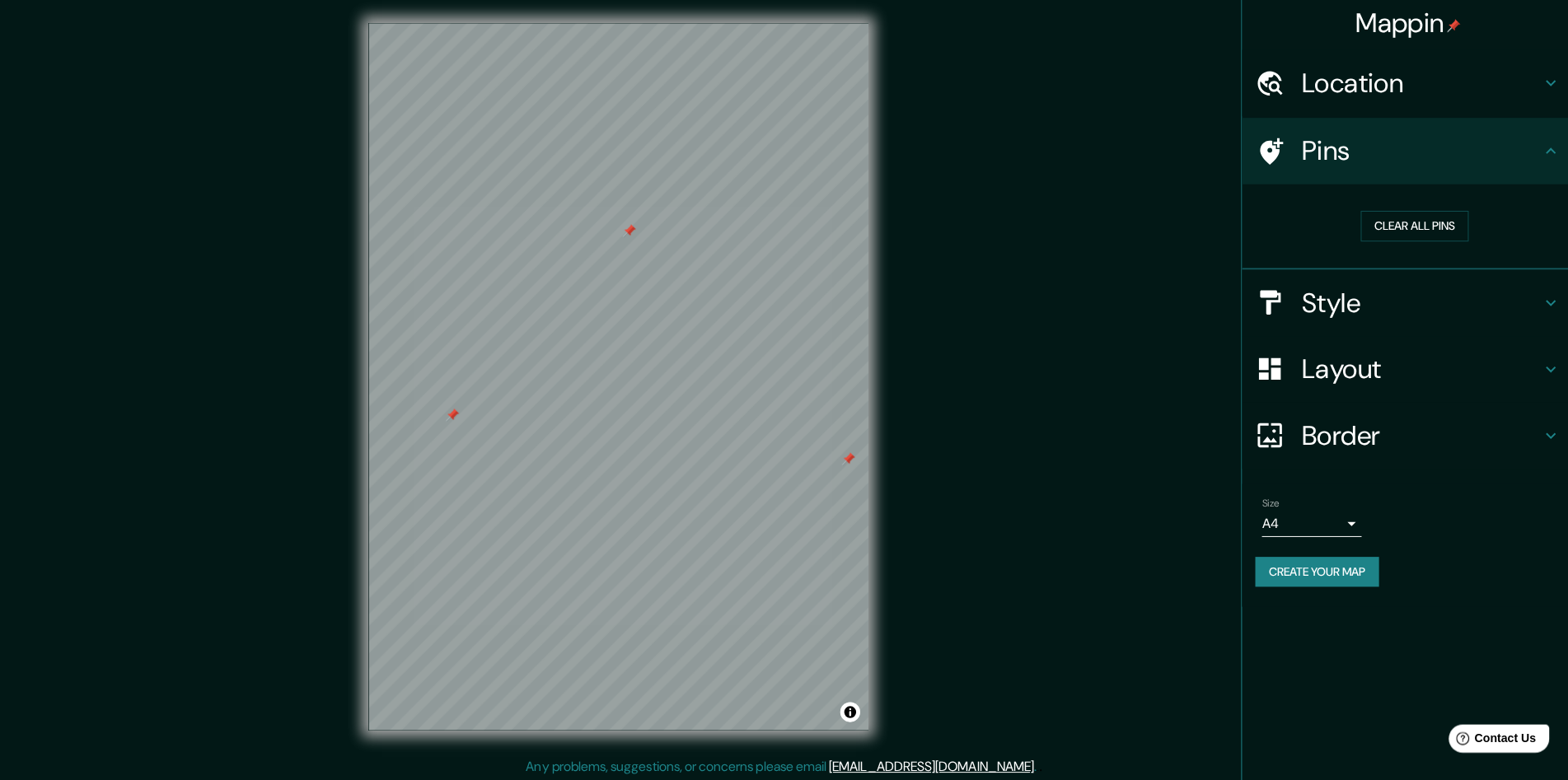
click at [1473, 372] on h4 "Layout" at bounding box center [1416, 369] width 237 height 33
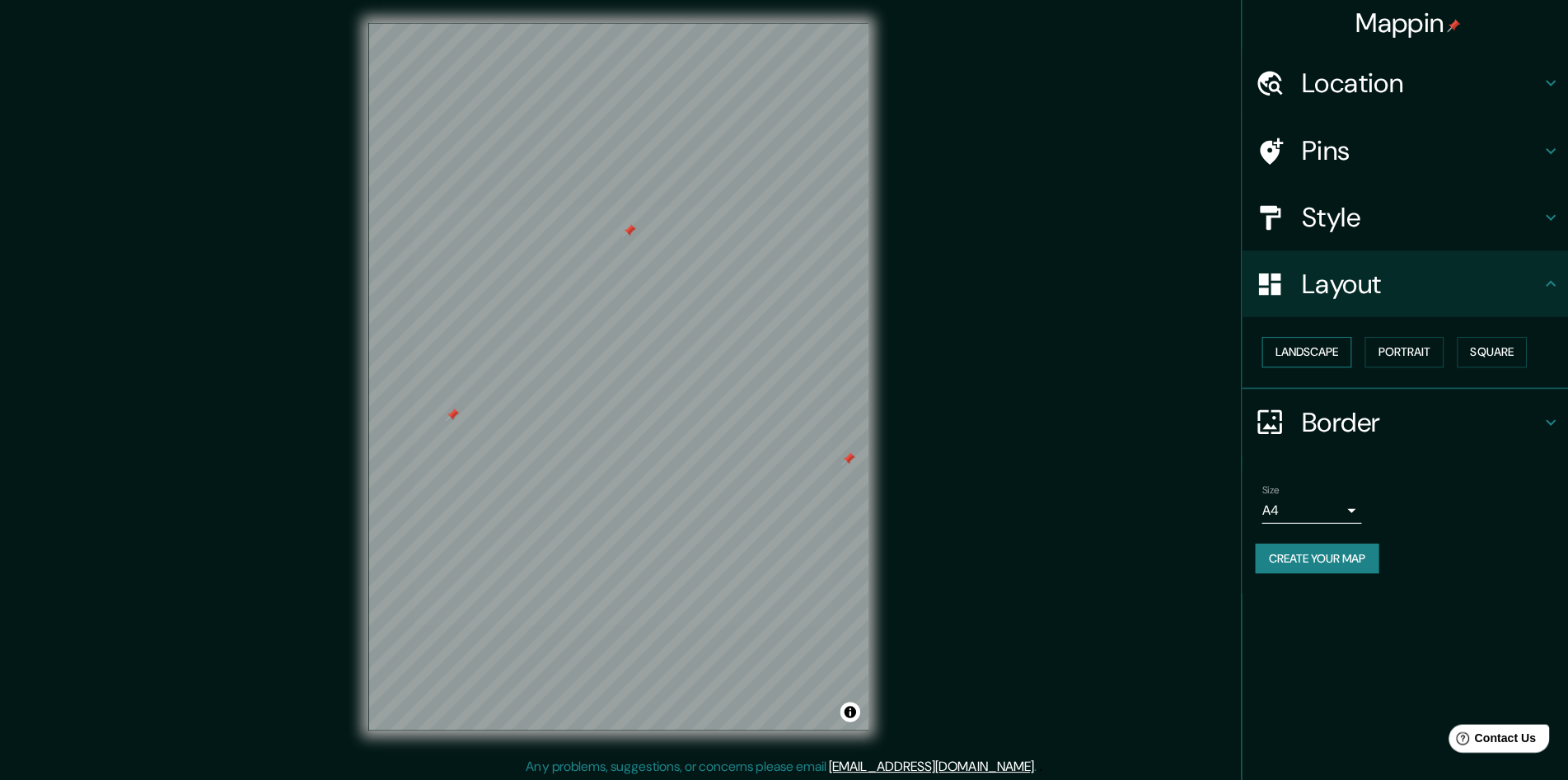
click at [1325, 355] on button "Landscape" at bounding box center [1302, 353] width 89 height 31
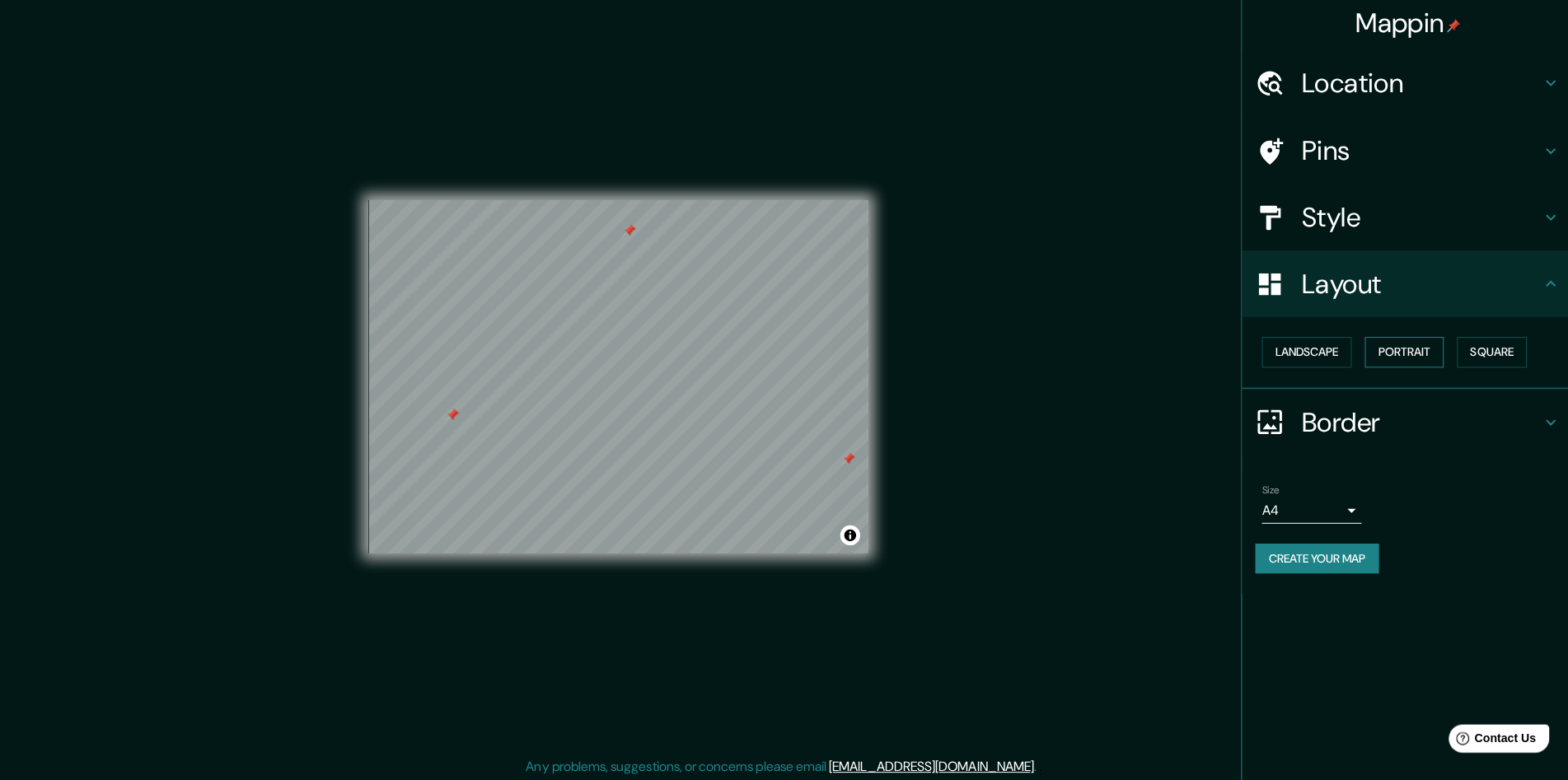
click at [1381, 352] on button "Portrait" at bounding box center [1399, 353] width 78 height 31
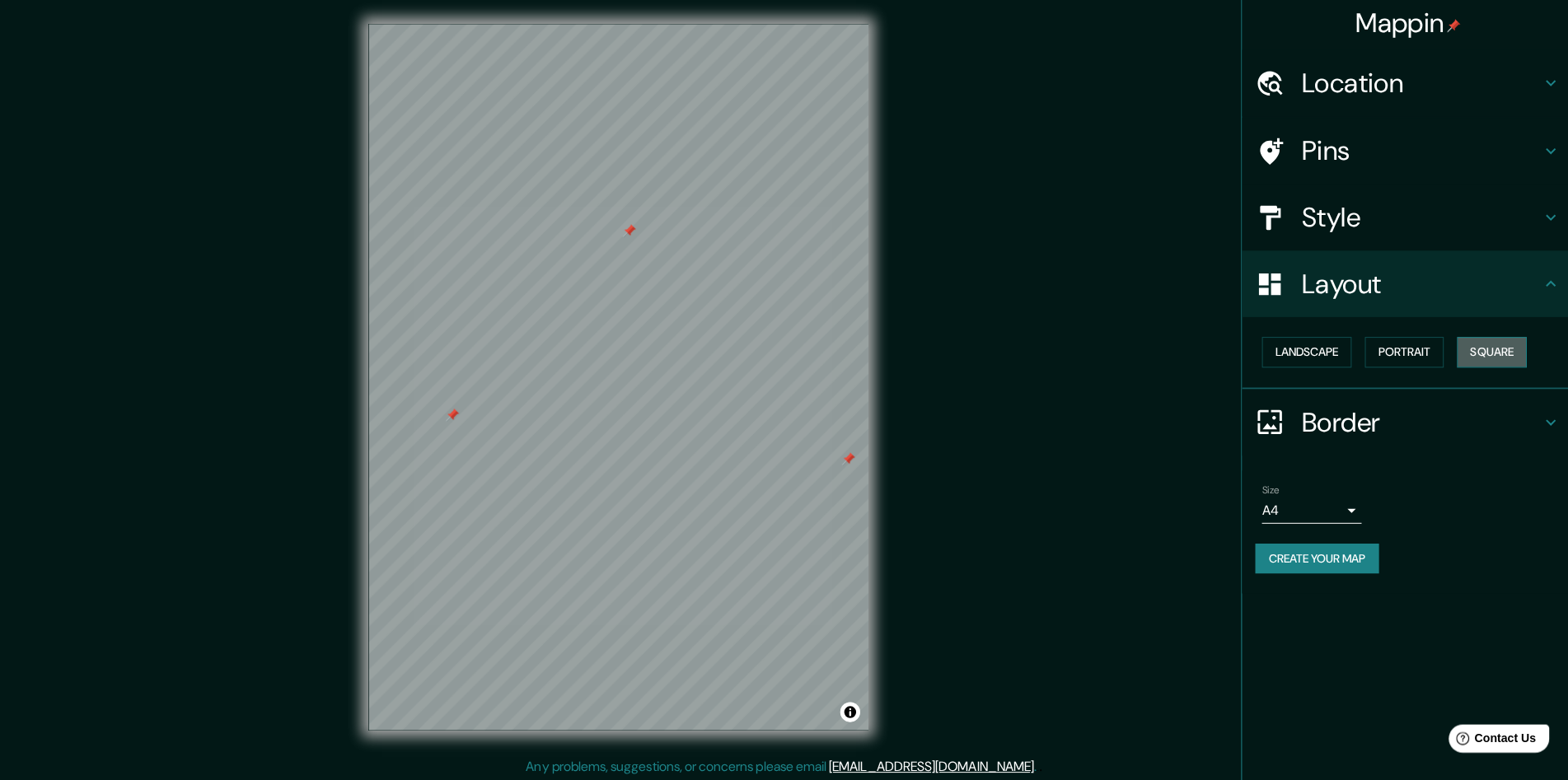
click at [1466, 357] on button "Square" at bounding box center [1485, 353] width 69 height 31
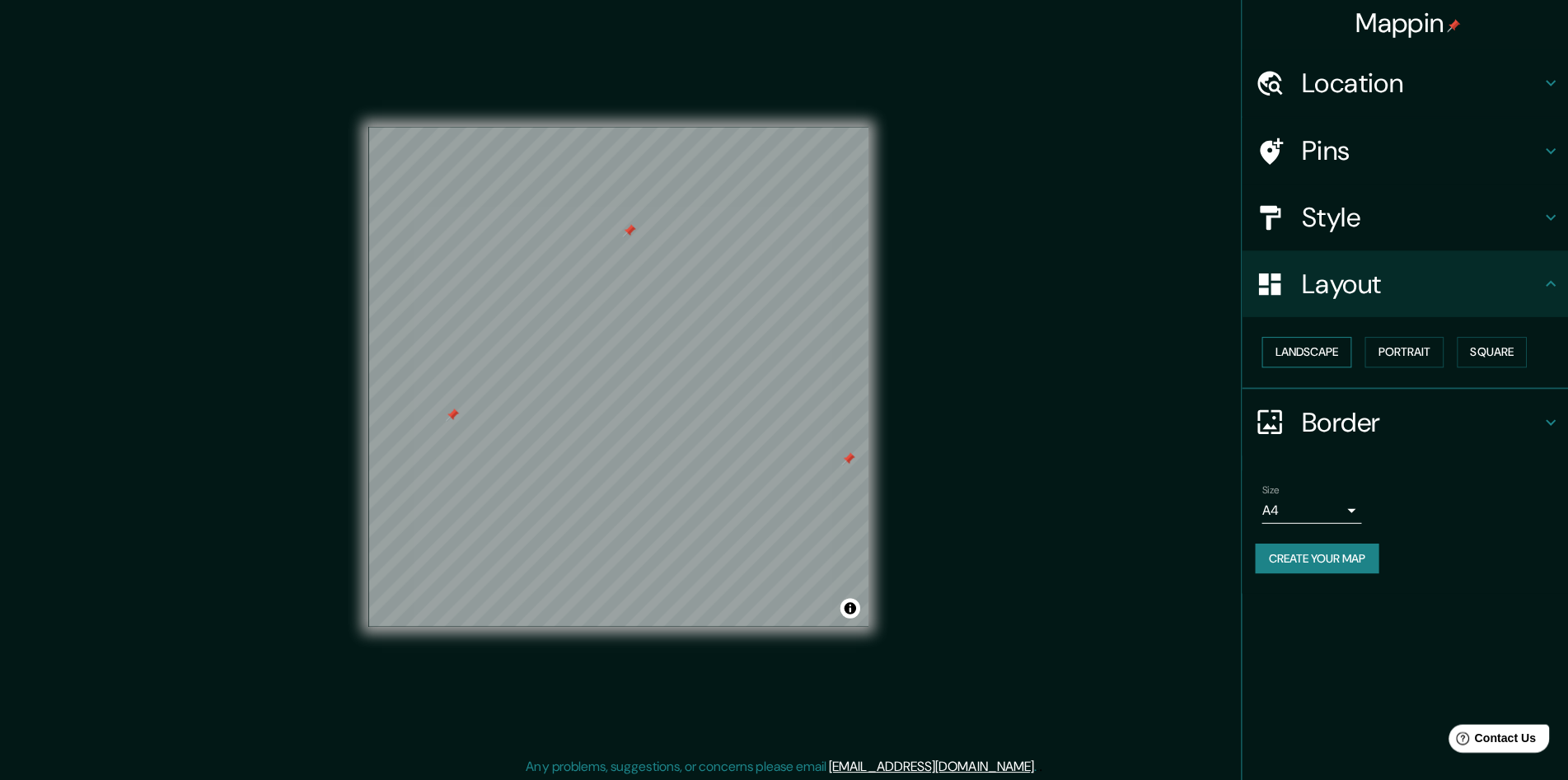
click at [1306, 353] on button "Landscape" at bounding box center [1302, 353] width 89 height 31
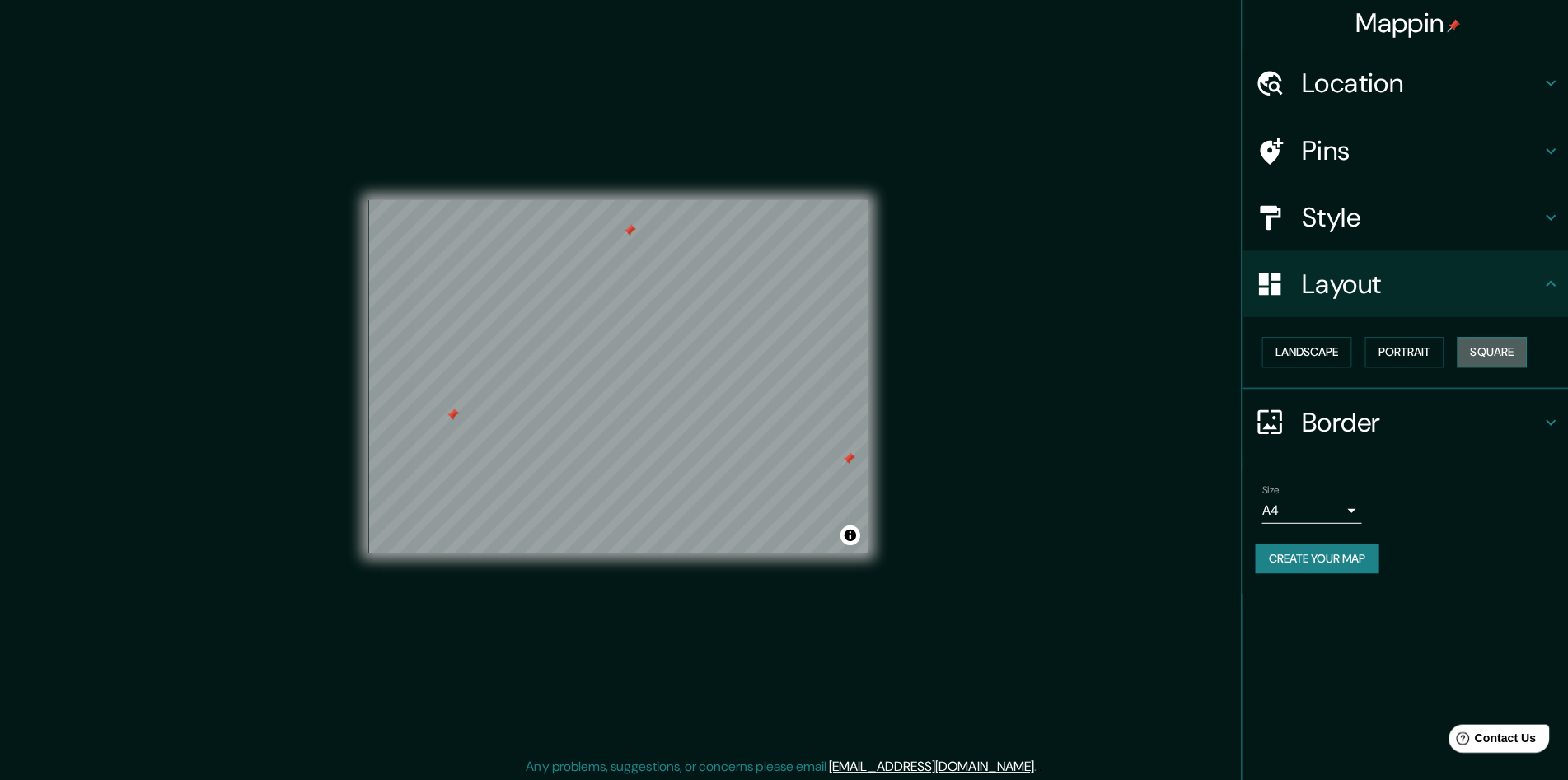
click at [1477, 353] on button "Square" at bounding box center [1485, 353] width 69 height 31
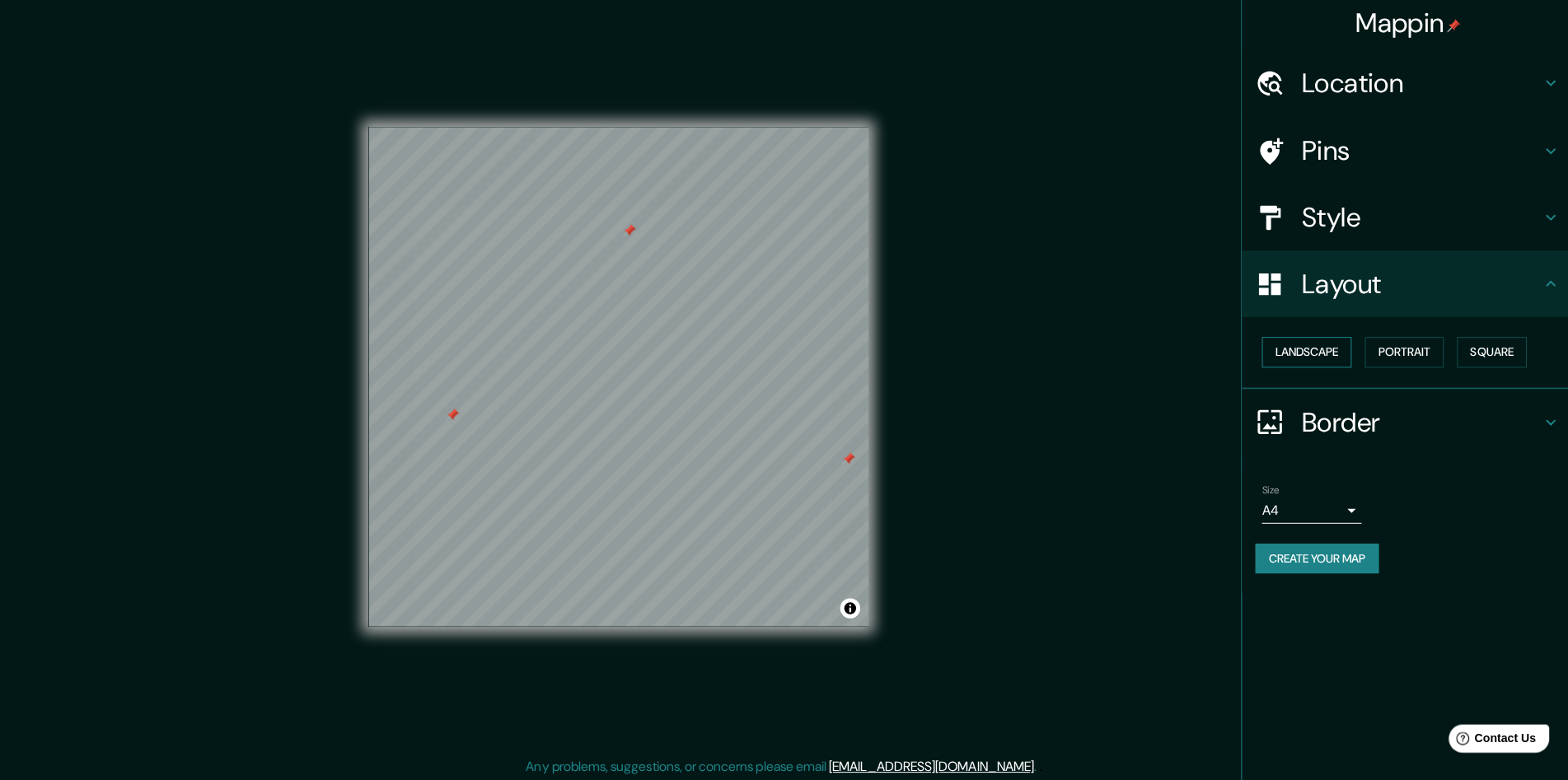
click at [1301, 352] on button "Landscape" at bounding box center [1302, 353] width 89 height 31
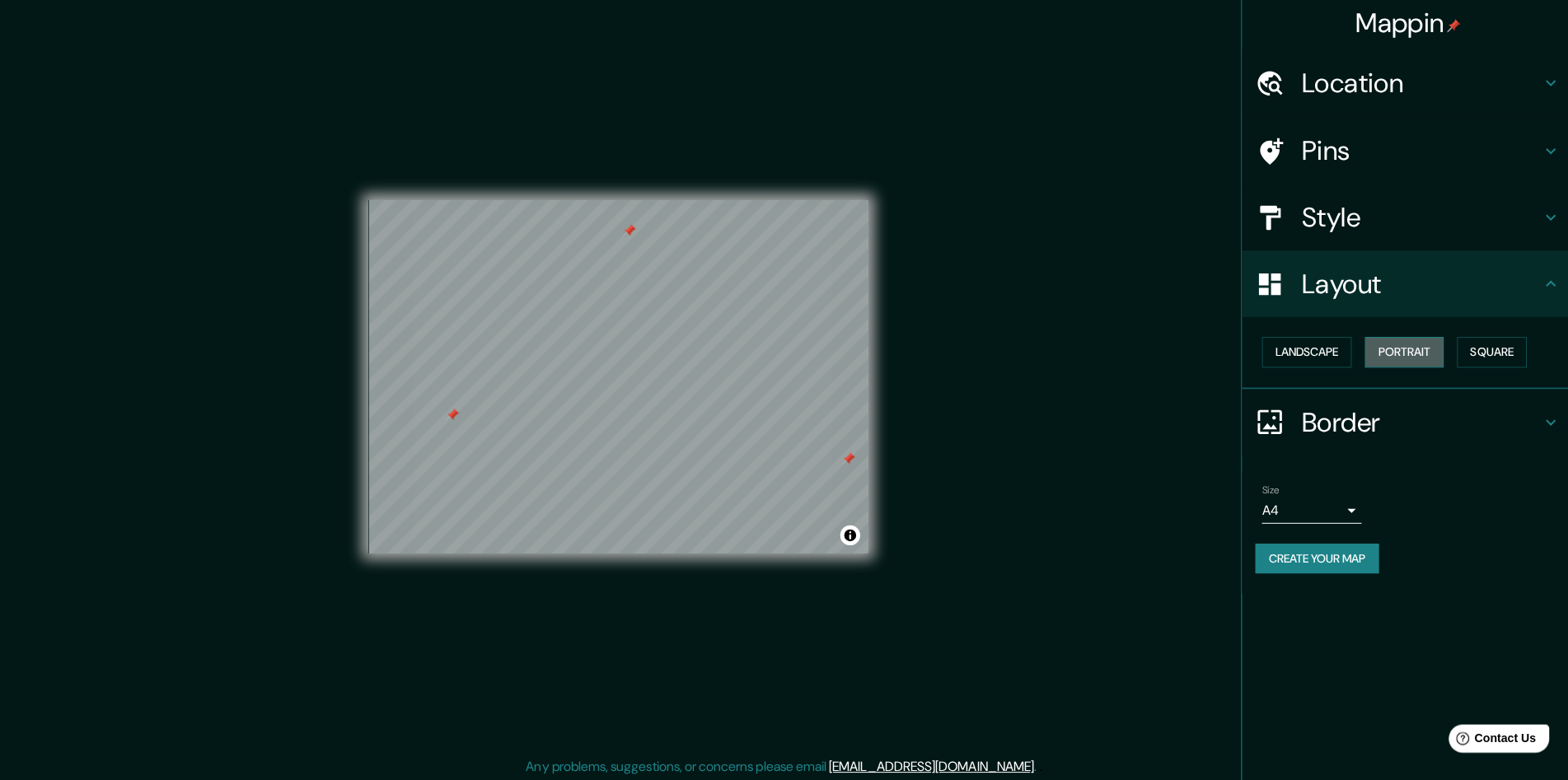
click at [1411, 355] on button "Portrait" at bounding box center [1399, 353] width 78 height 31
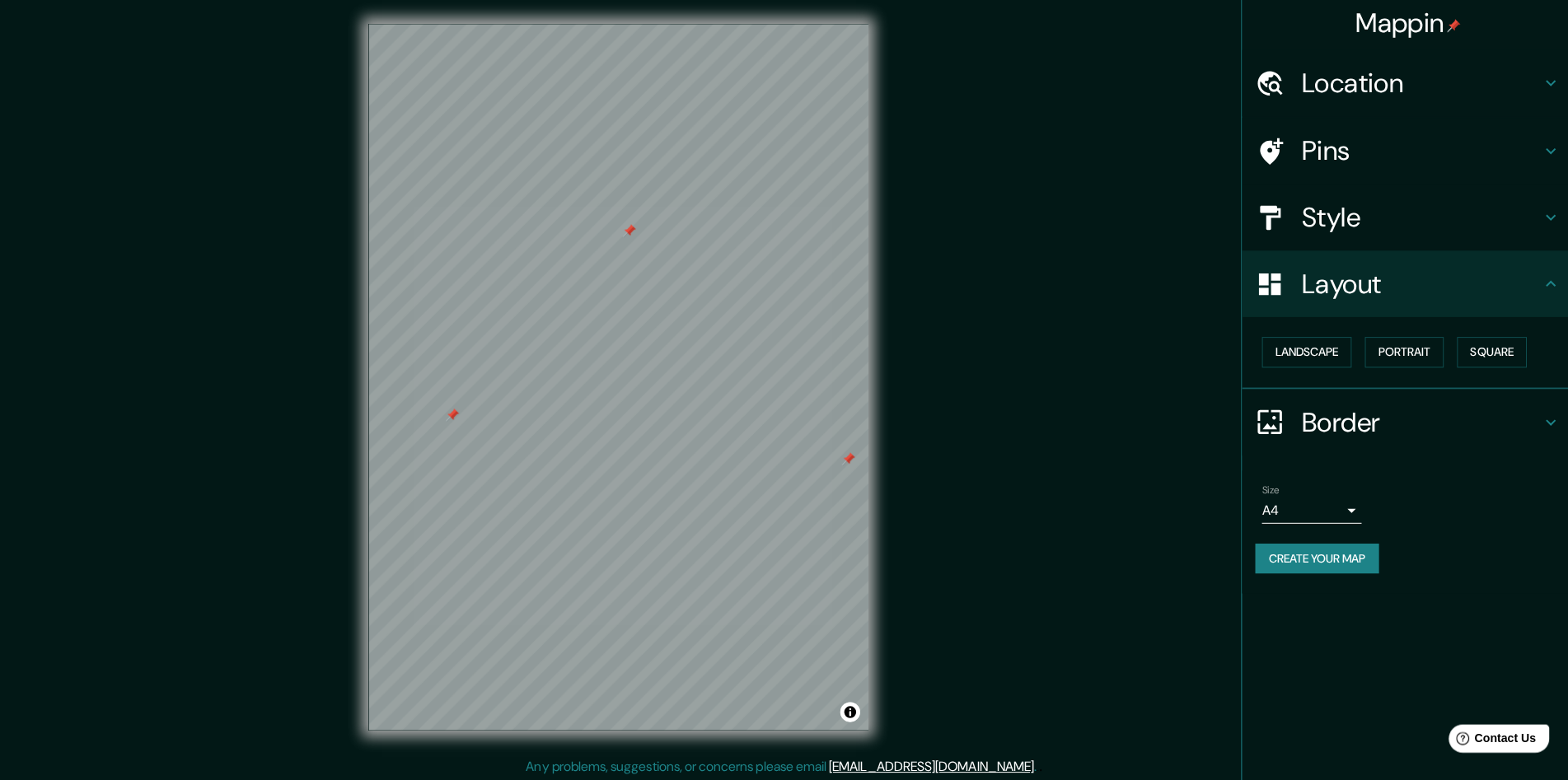
click at [1319, 563] on button "Create your map" at bounding box center [1313, 558] width 123 height 31
click at [1323, 556] on button "Create your map" at bounding box center [1313, 558] width 123 height 31
click at [1332, 545] on div "Create your map" at bounding box center [1403, 558] width 304 height 31
click at [1327, 560] on button "Create your map" at bounding box center [1313, 558] width 123 height 31
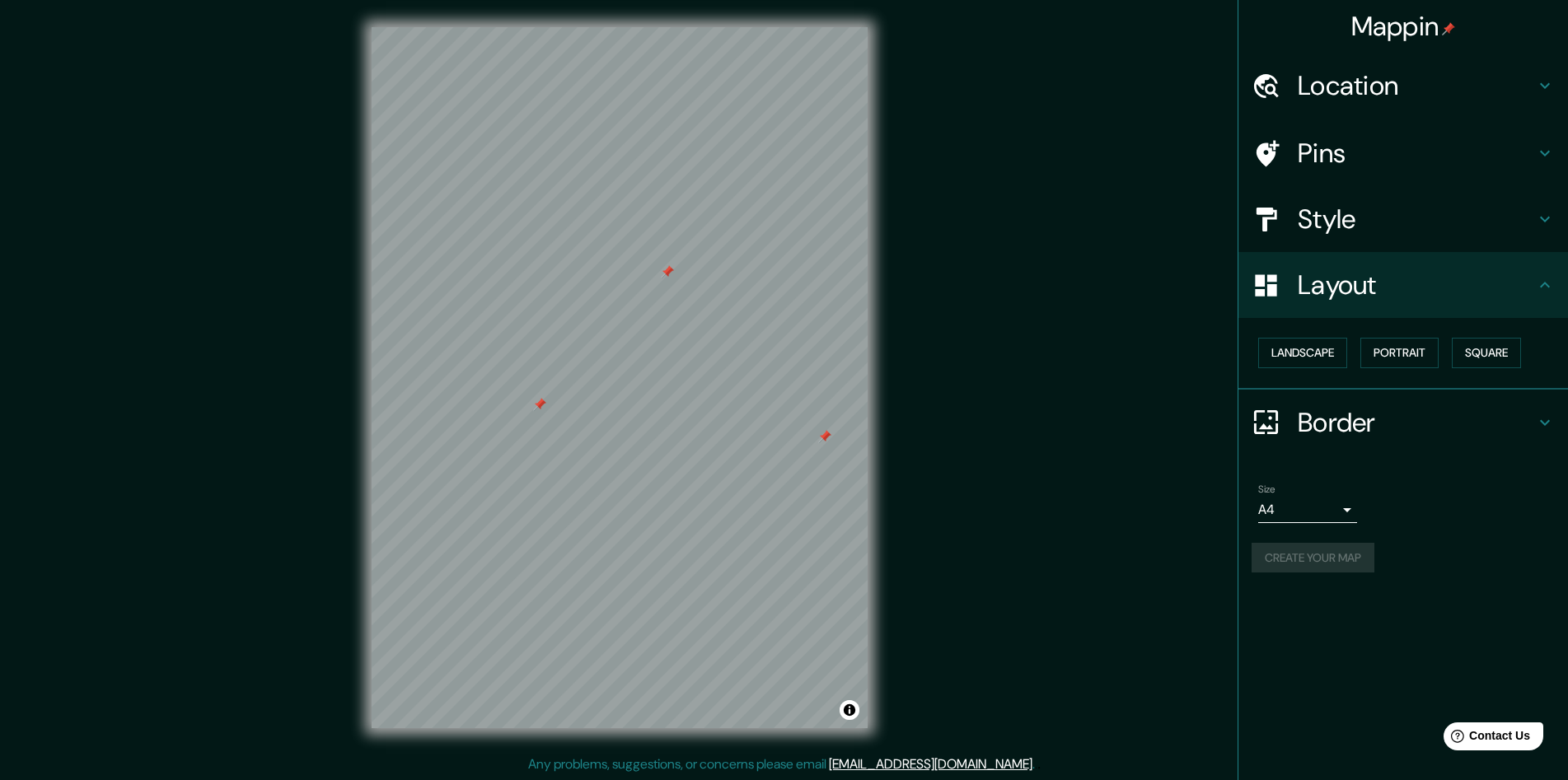
click at [1453, 421] on h4 "Border" at bounding box center [1416, 422] width 237 height 33
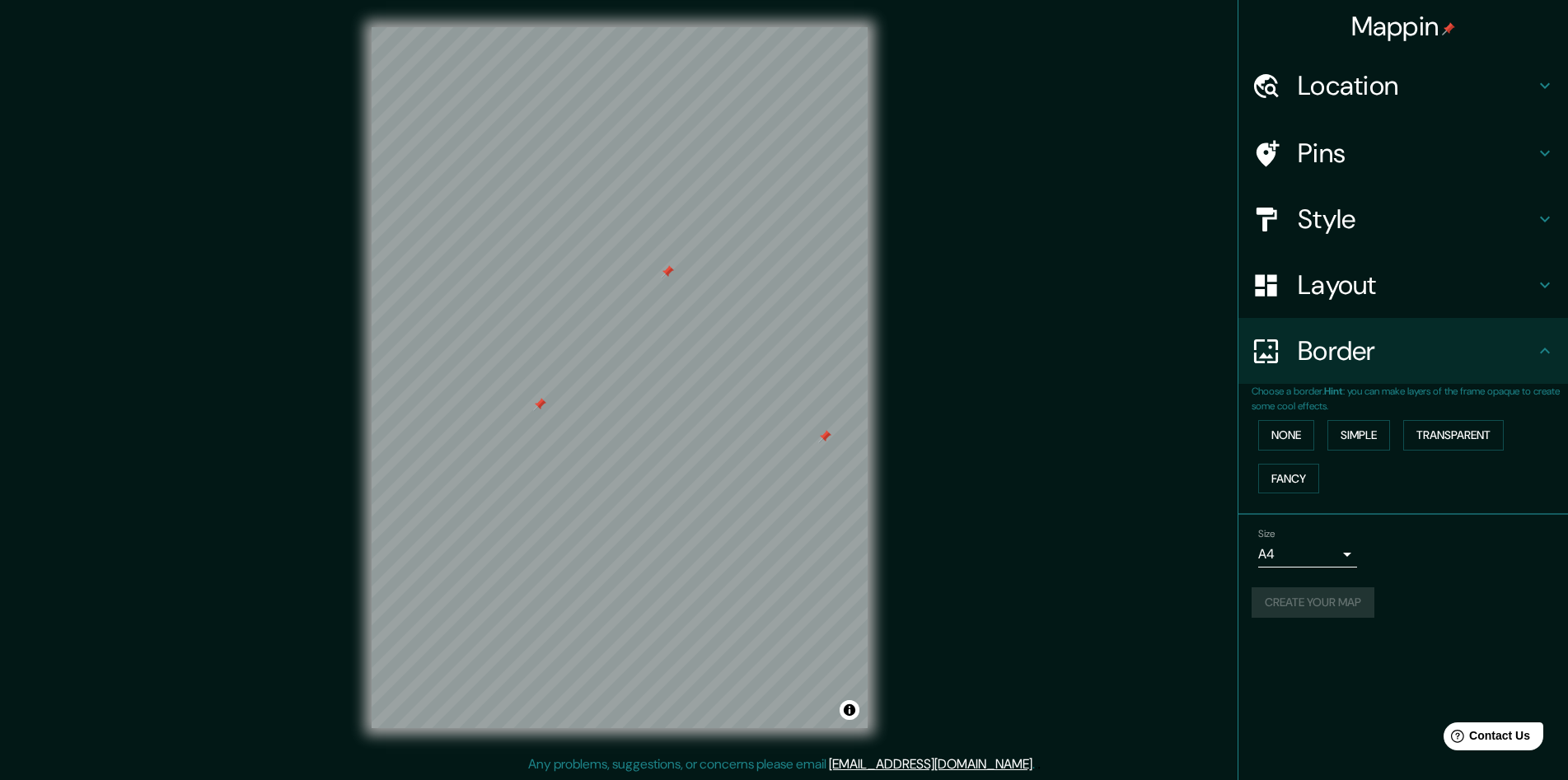
click at [1448, 357] on h4 "Border" at bounding box center [1416, 350] width 237 height 33
click at [1320, 602] on div "Create your map" at bounding box center [1403, 603] width 304 height 31
click at [1287, 597] on button "Create your map" at bounding box center [1313, 603] width 123 height 31
click at [1287, 597] on div "Create your map" at bounding box center [1403, 603] width 304 height 31
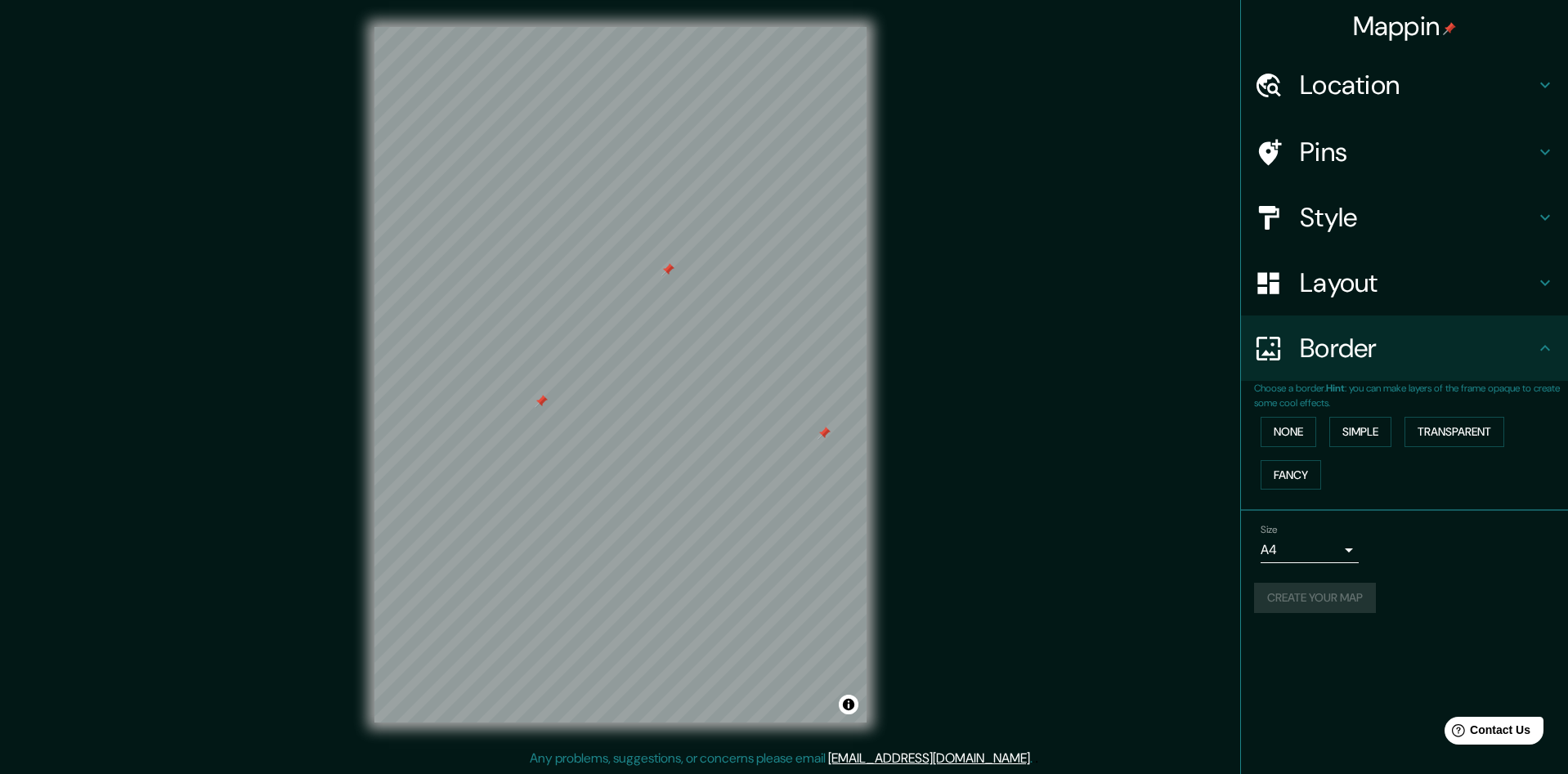
click at [1335, 547] on body "Mappin Location Pins Style Layout Border Choose a border. Hint : you can make l…" at bounding box center [784, 387] width 1568 height 774
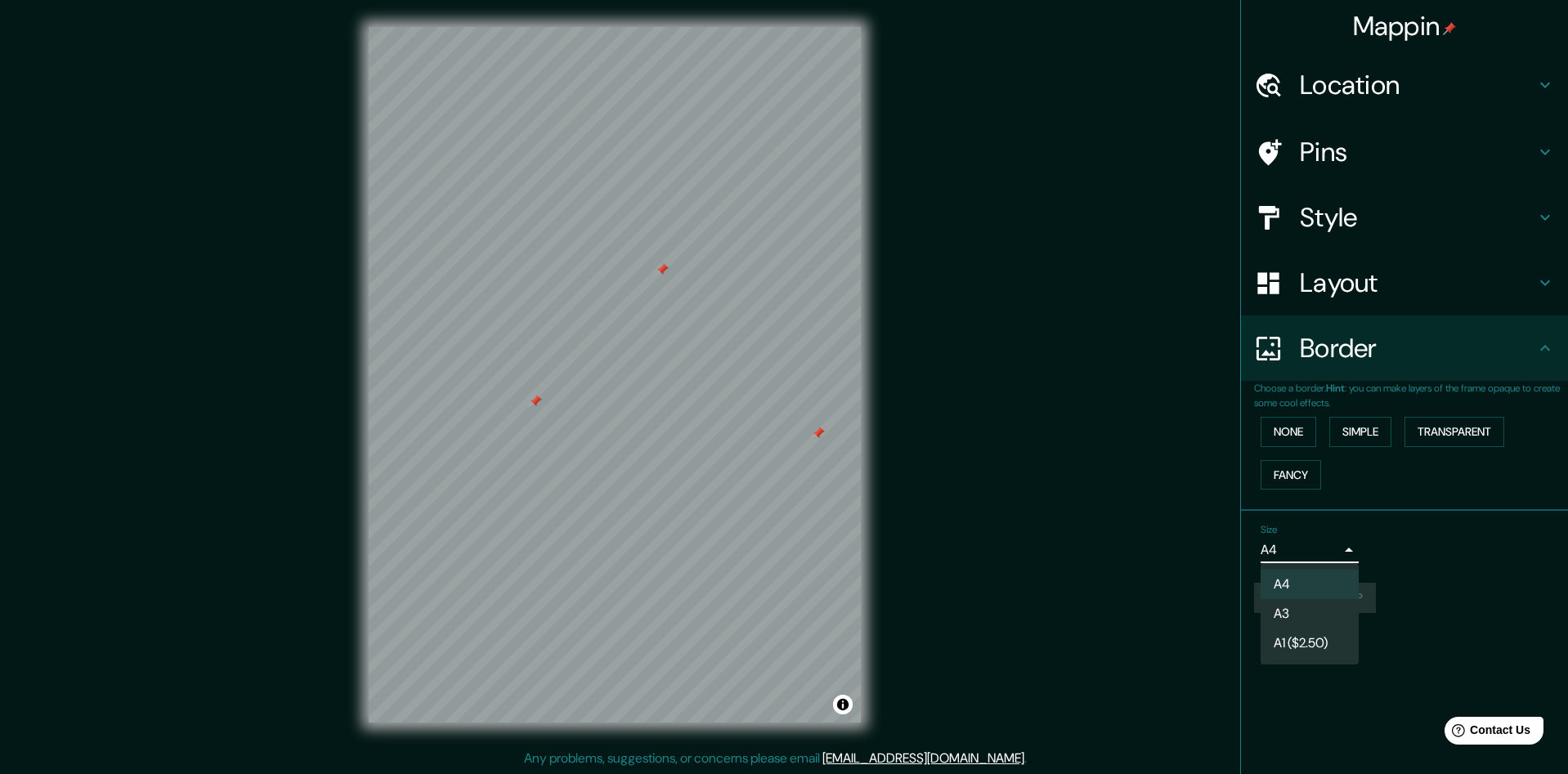
click at [1335, 547] on div at bounding box center [784, 387] width 1568 height 774
